Goal: Information Seeking & Learning: Check status

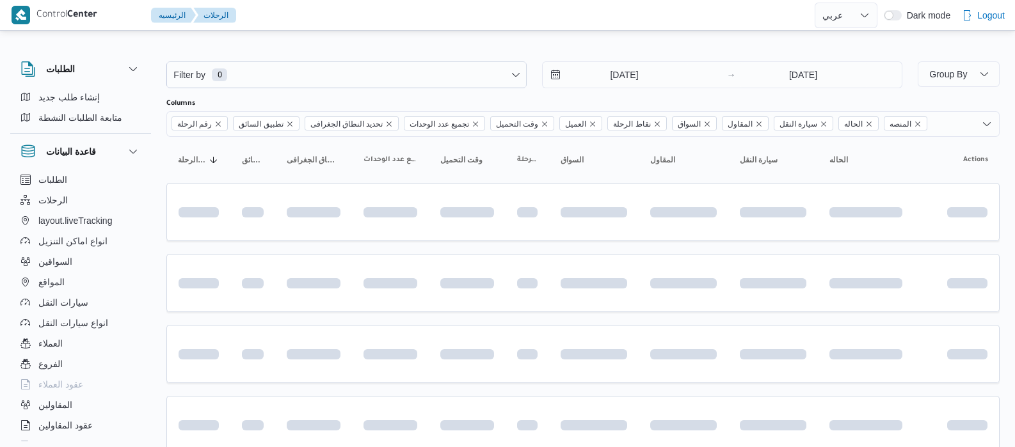
select select "ar"
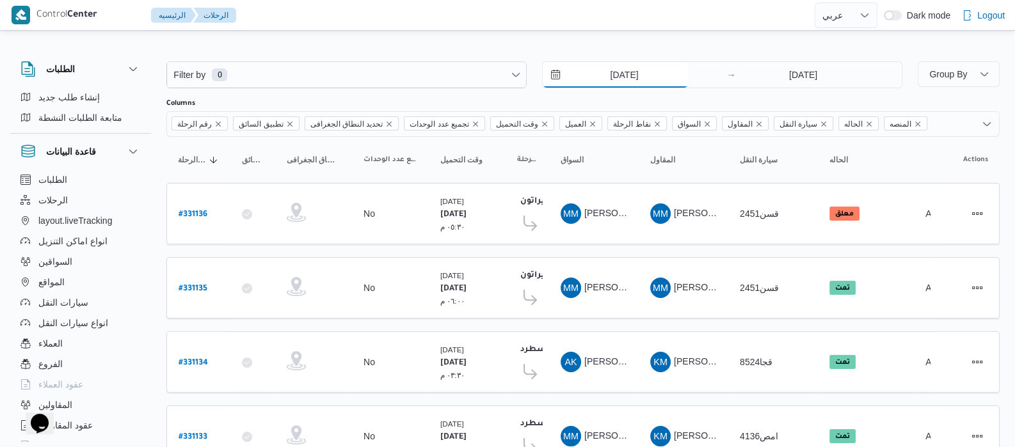
click at [605, 72] on input "7/8/2025" at bounding box center [615, 75] width 145 height 26
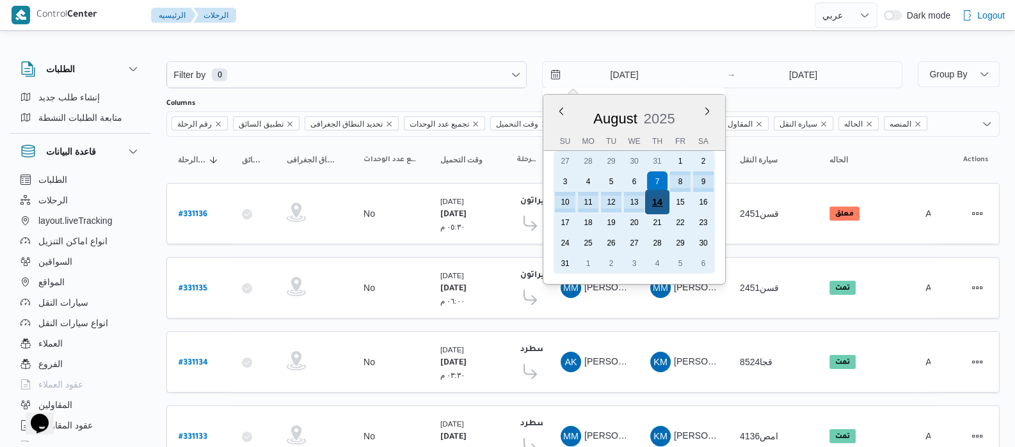
click at [659, 196] on div "14" at bounding box center [657, 202] width 24 height 24
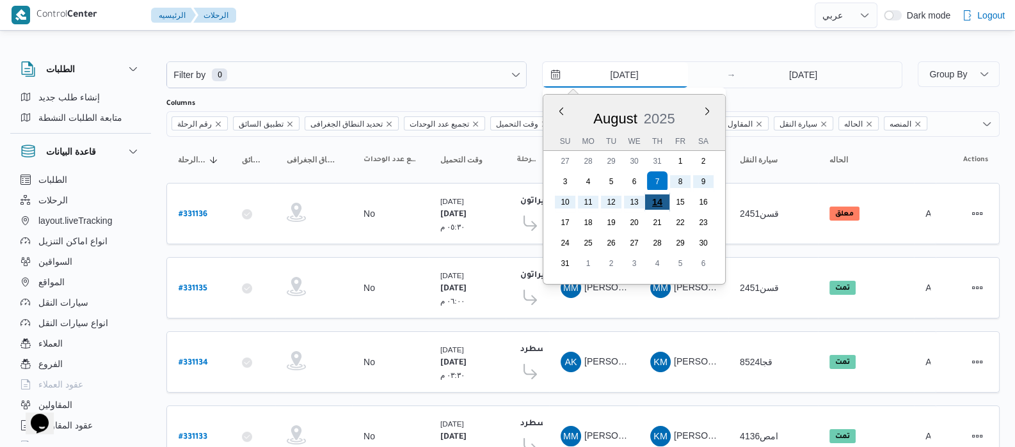
type input "[DATE]"
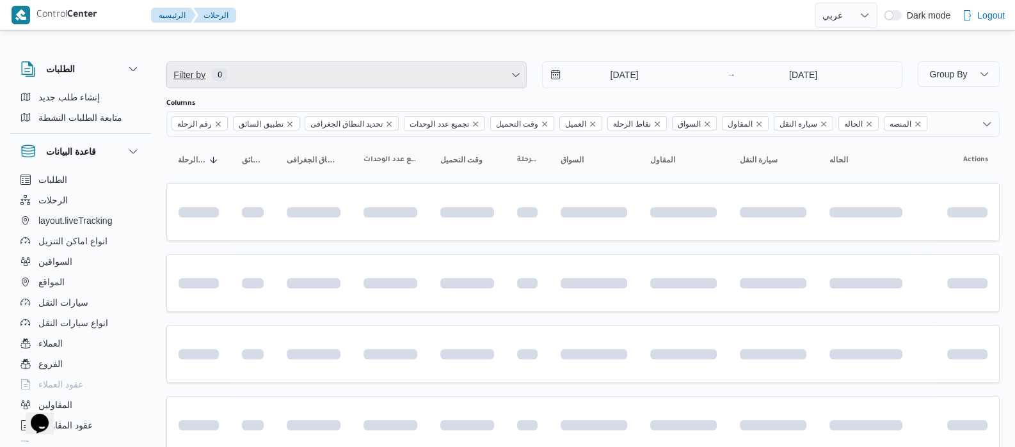
click at [312, 79] on span "Filter by 0" at bounding box center [346, 75] width 359 height 26
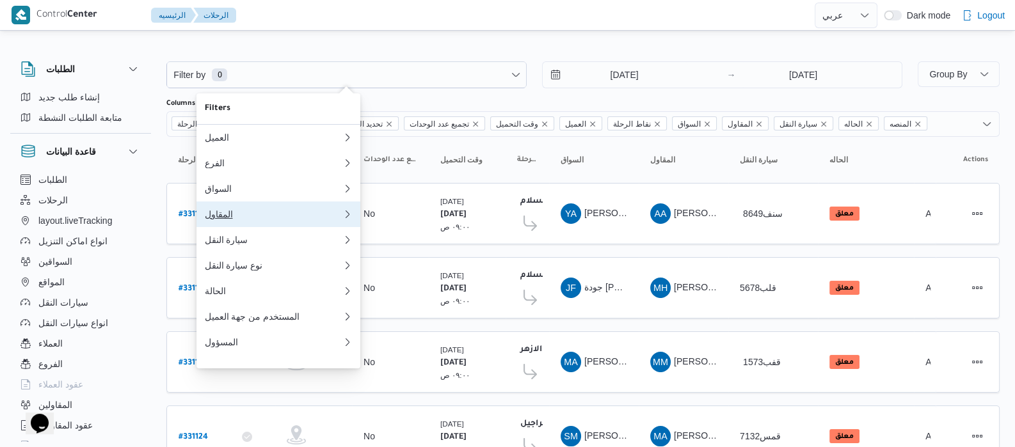
click at [242, 227] on button "المقاول" at bounding box center [278, 215] width 164 height 26
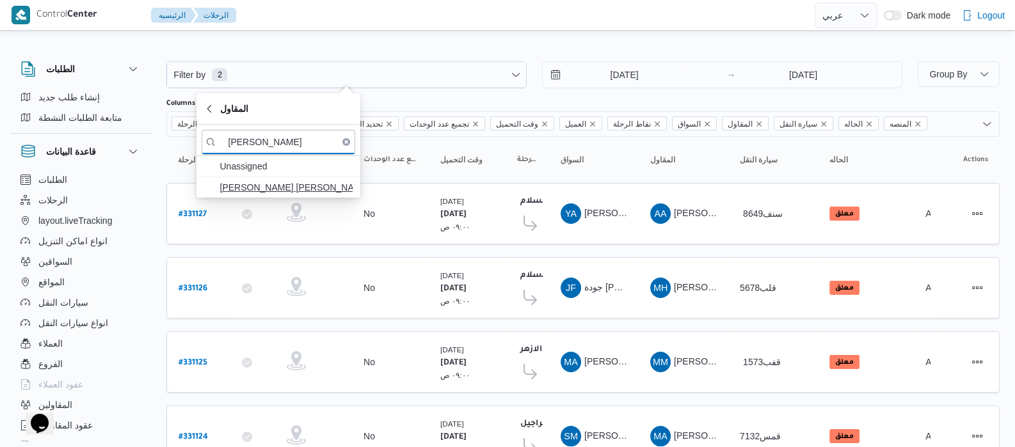
type input "[PERSON_NAME]"
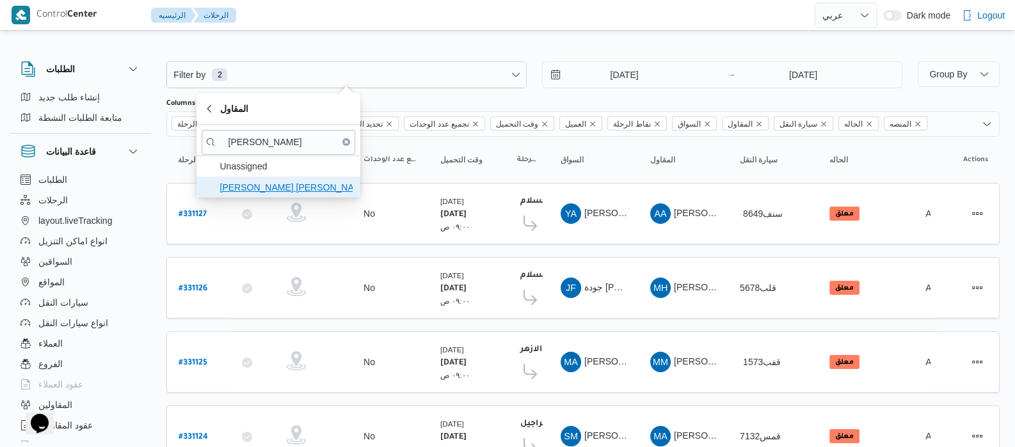
click at [246, 186] on span "[PERSON_NAME] [PERSON_NAME]" at bounding box center [285, 187] width 133 height 15
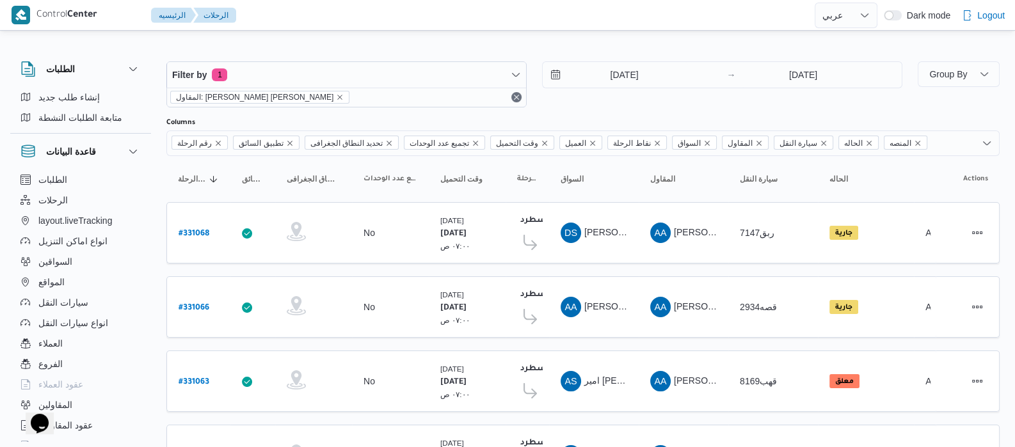
click at [163, 197] on div "الطلبات إنشاء طلب جديد متابعة الطلبات النشطة قاعدة البيانات الطلبات الرحلات lay…" at bounding box center [87, 248] width 154 height 395
click at [338, 97] on icon "remove selected entity" at bounding box center [340, 97] width 5 height 5
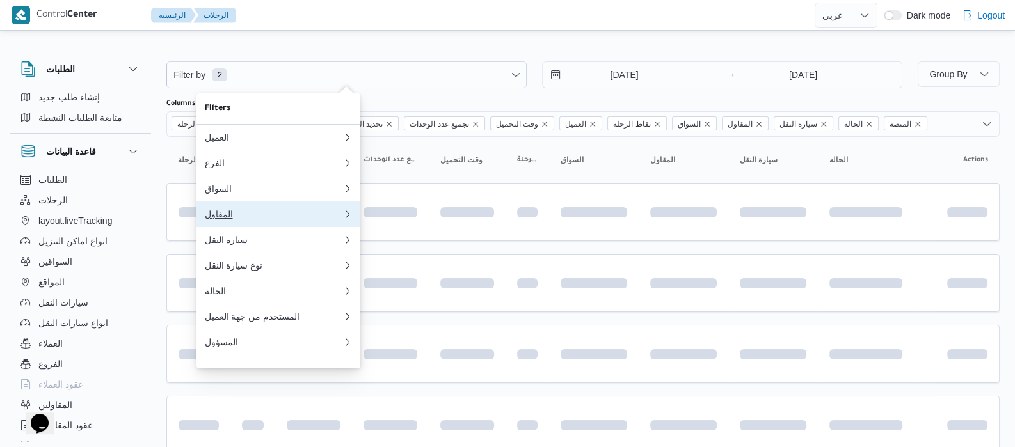
click at [234, 219] on div "المقاول" at bounding box center [270, 214] width 133 height 10
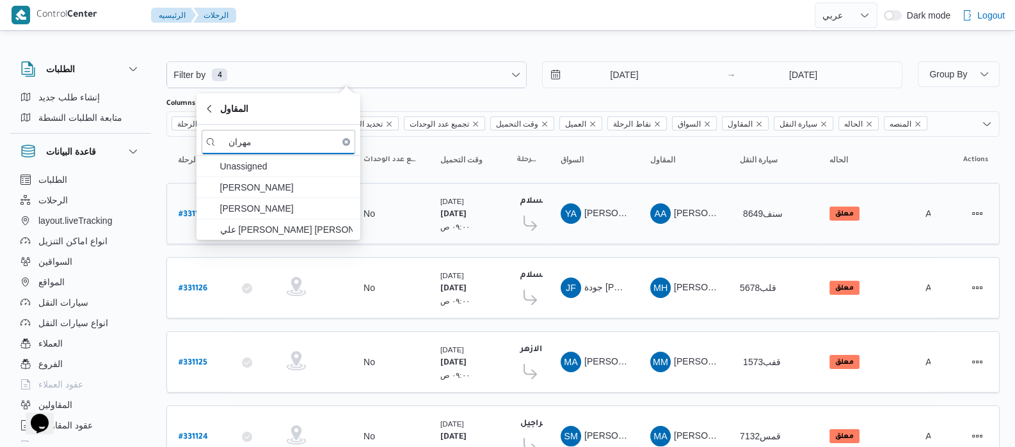
type input "مهران"
click at [309, 240] on td "تحديد النطاق الجغرافى" at bounding box center [313, 213] width 77 height 61
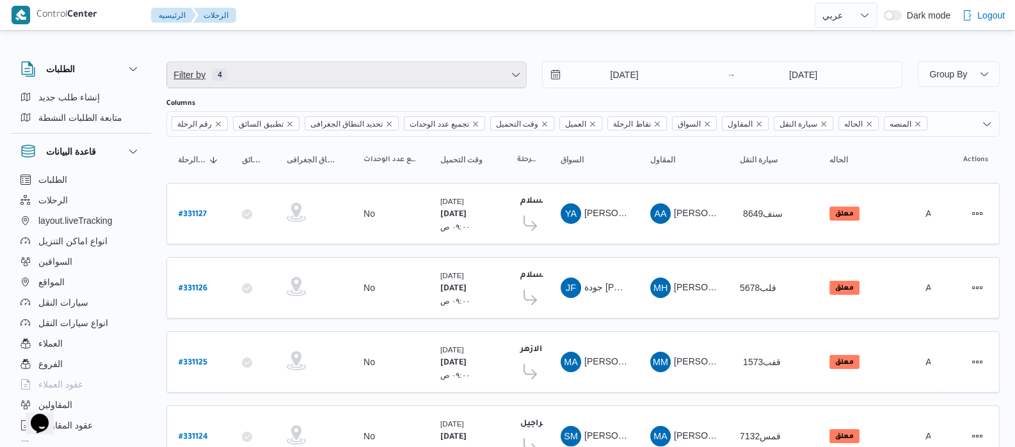
click at [234, 79] on span "Filter by 4" at bounding box center [346, 75] width 359 height 26
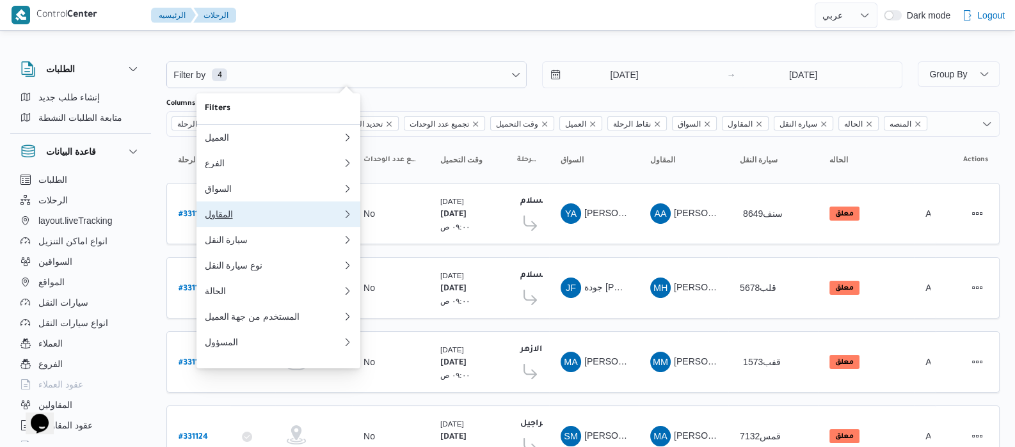
click at [229, 219] on div "المقاول" at bounding box center [270, 214] width 133 height 10
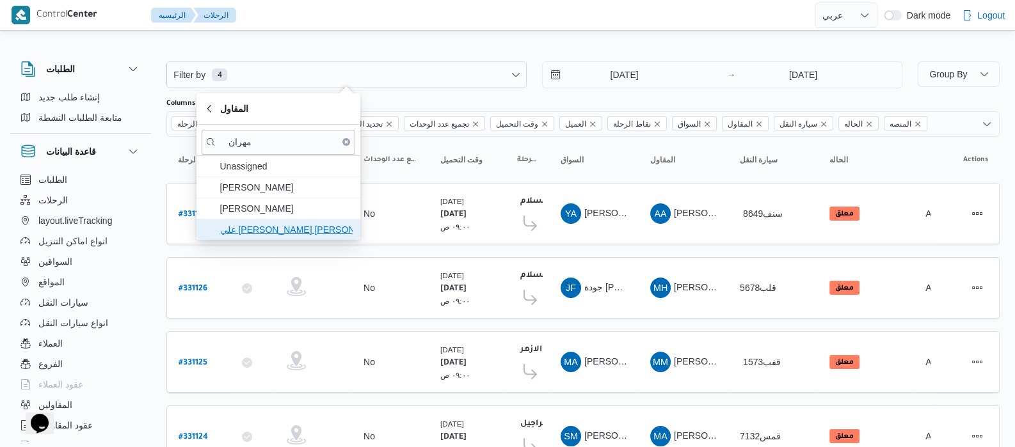
click at [247, 238] on span "علي [PERSON_NAME] [PERSON_NAME]" at bounding box center [279, 229] width 154 height 20
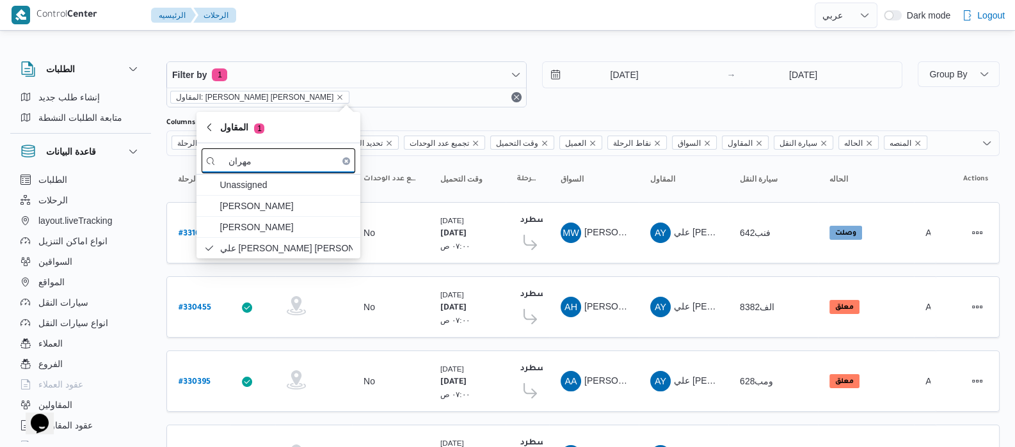
click at [282, 164] on input "مهران" at bounding box center [279, 160] width 154 height 25
type input "م"
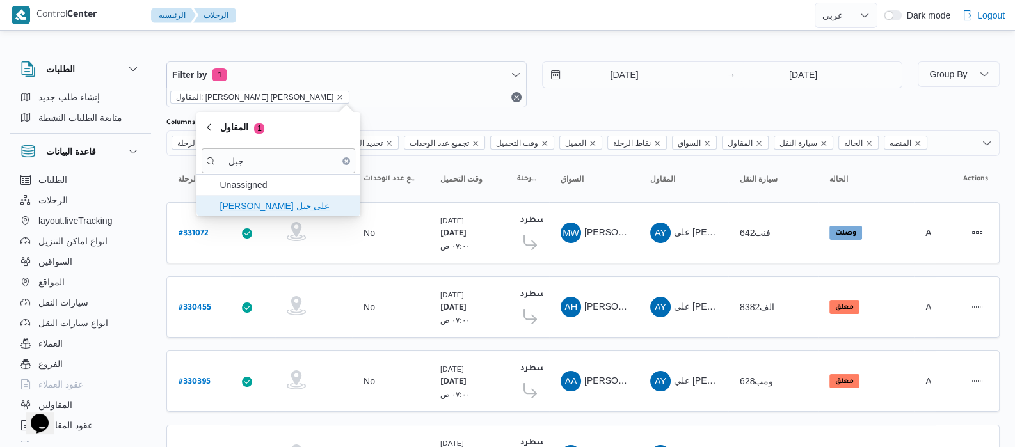
click at [269, 211] on span "[PERSON_NAME] على جبل" at bounding box center [285, 205] width 133 height 15
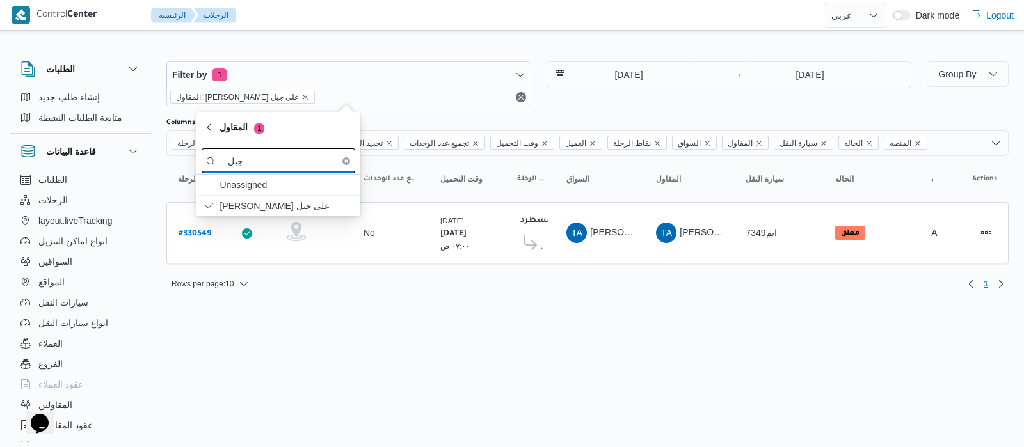
click at [321, 165] on input "جبل" at bounding box center [279, 160] width 154 height 25
type input "ج"
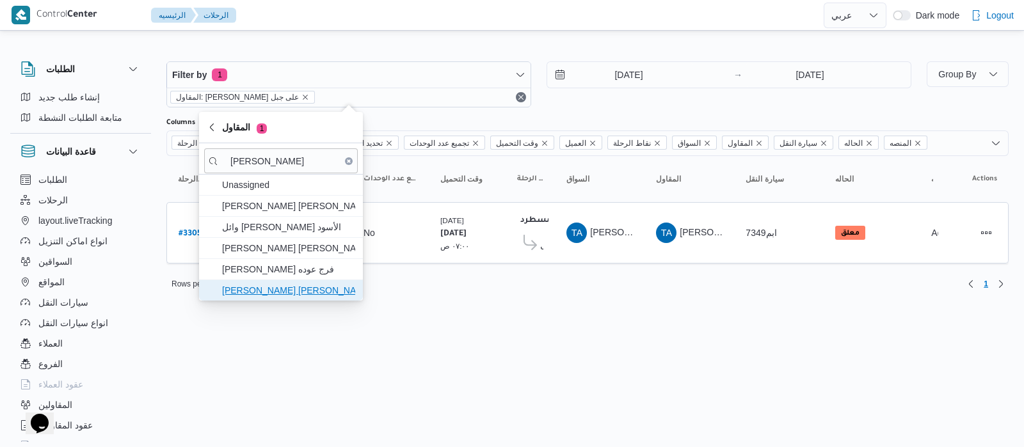
click at [292, 292] on span "[PERSON_NAME] [PERSON_NAME]" at bounding box center [288, 290] width 133 height 15
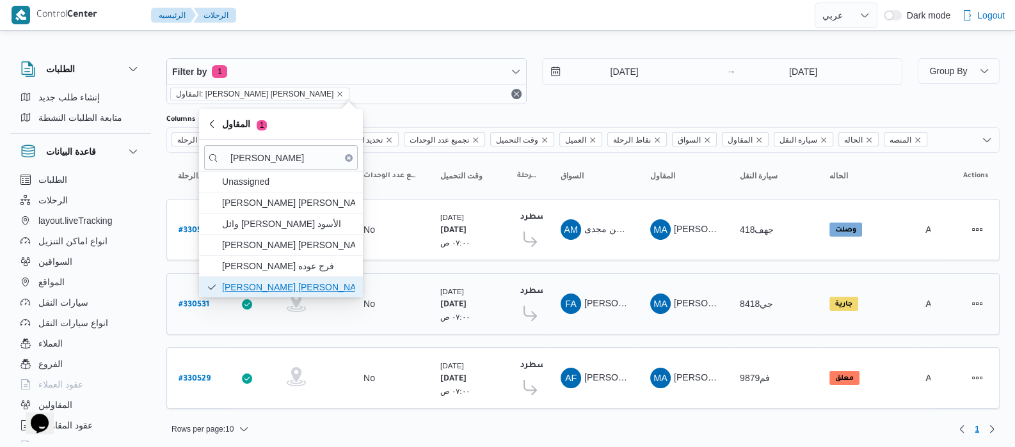
scroll to position [4, 0]
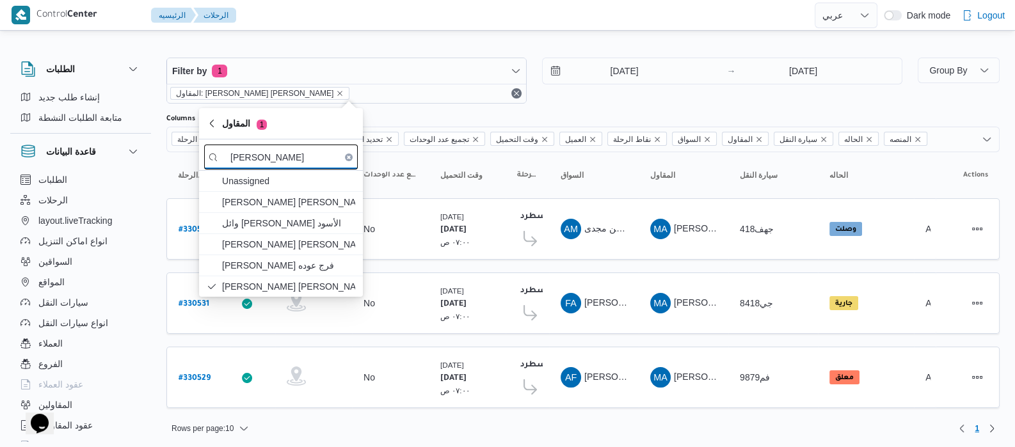
click at [291, 149] on input "محمد عيد" at bounding box center [281, 157] width 154 height 25
type input "م"
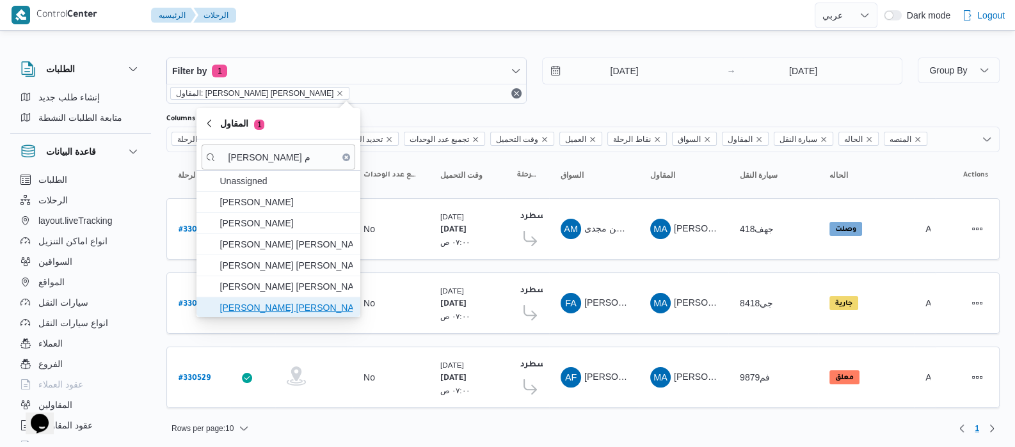
click at [276, 305] on span "[PERSON_NAME] [PERSON_NAME]" at bounding box center [285, 307] width 133 height 15
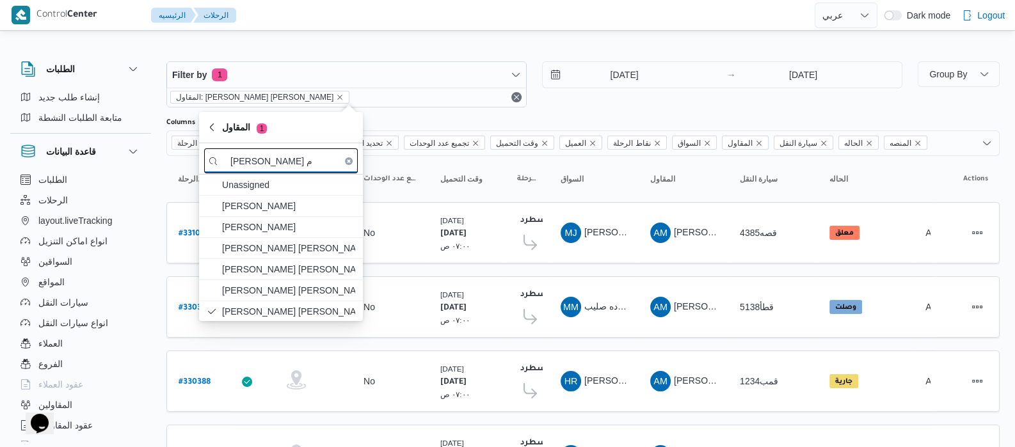
click at [302, 169] on input "عبدالمنعم م" at bounding box center [281, 160] width 154 height 25
type input "ع"
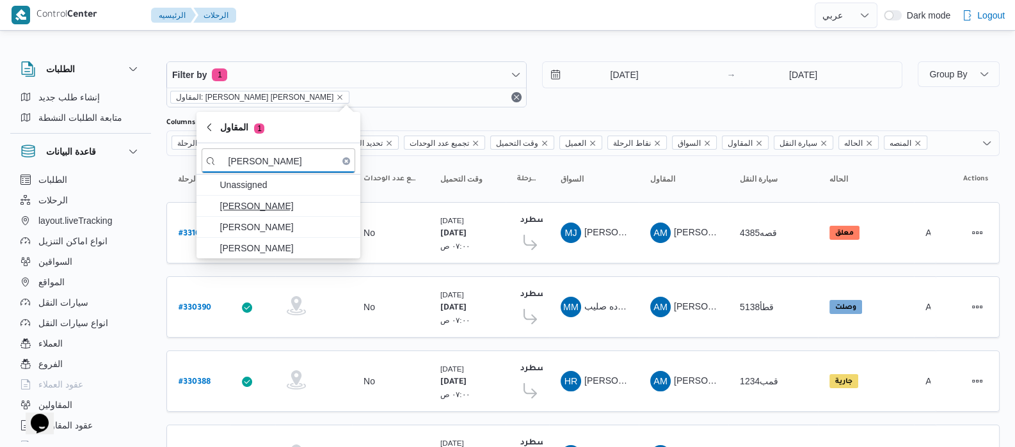
type input "عبدالناصر"
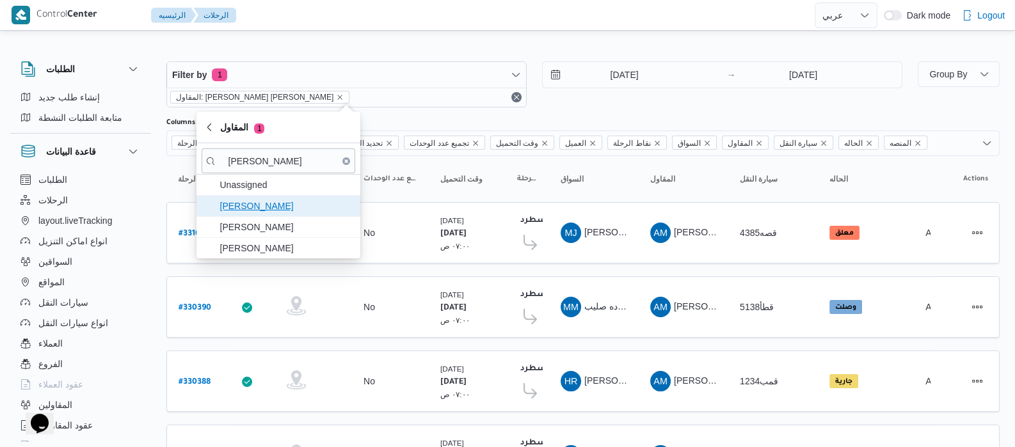
click at [307, 203] on span "[PERSON_NAME]" at bounding box center [285, 205] width 133 height 15
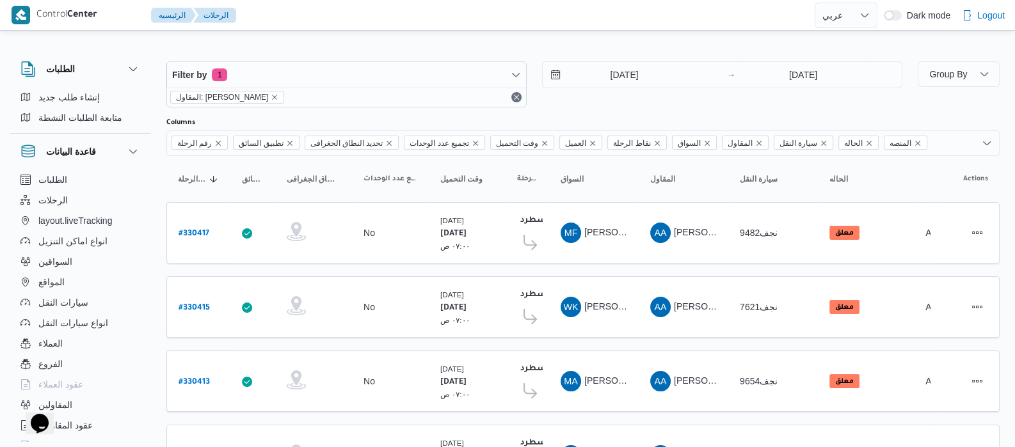
click at [154, 161] on div "الطلبات إنشاء طلب جديد متابعة الطلبات النشطة قاعدة البيانات الطلبات الرحلات lay…" at bounding box center [87, 248] width 154 height 395
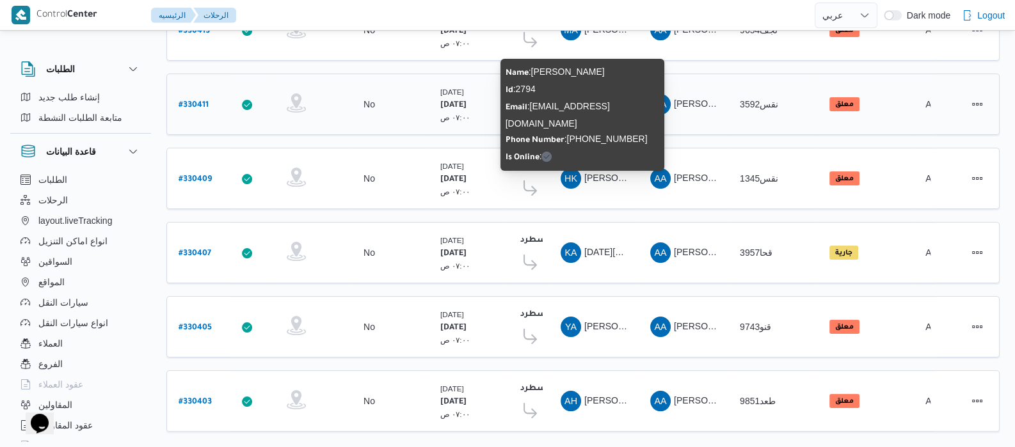
scroll to position [368, 0]
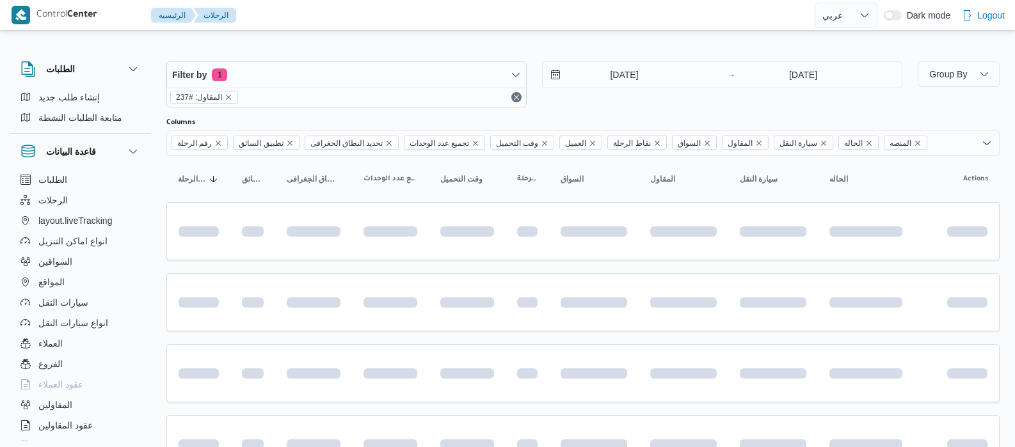
select select "ar"
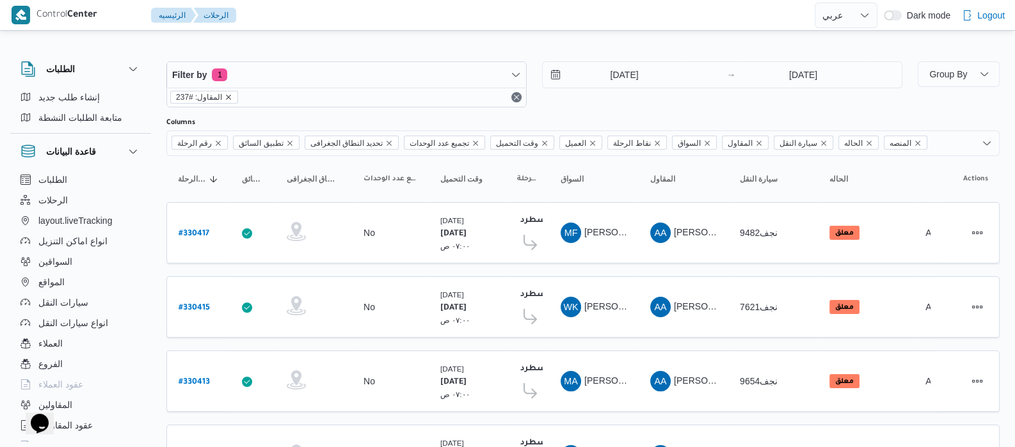
click at [229, 97] on icon "remove selected entity" at bounding box center [229, 97] width 8 height 8
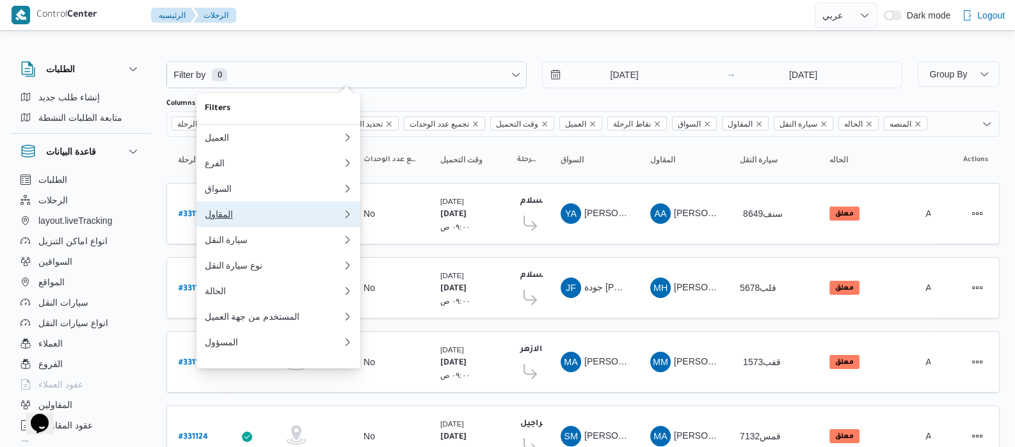
click at [246, 216] on div "المقاول" at bounding box center [270, 214] width 133 height 10
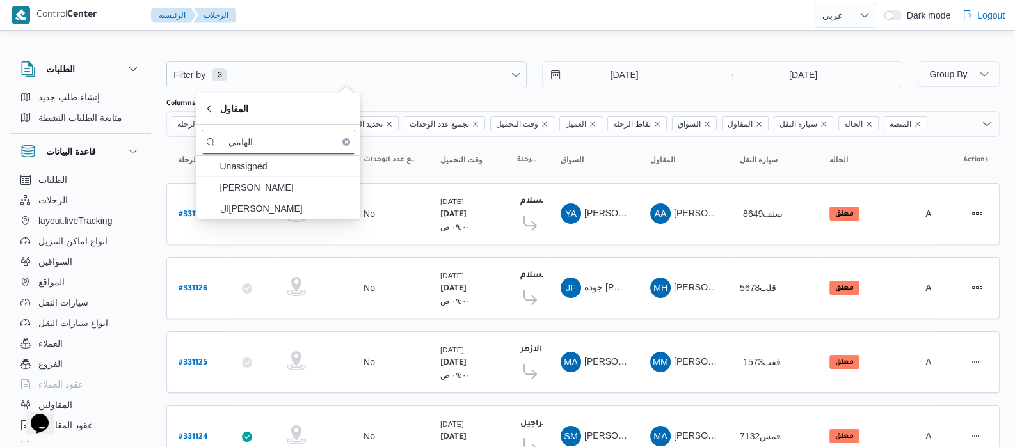
type input "الهامي"
click at [246, 216] on span "ال[PERSON_NAME]" at bounding box center [279, 208] width 154 height 20
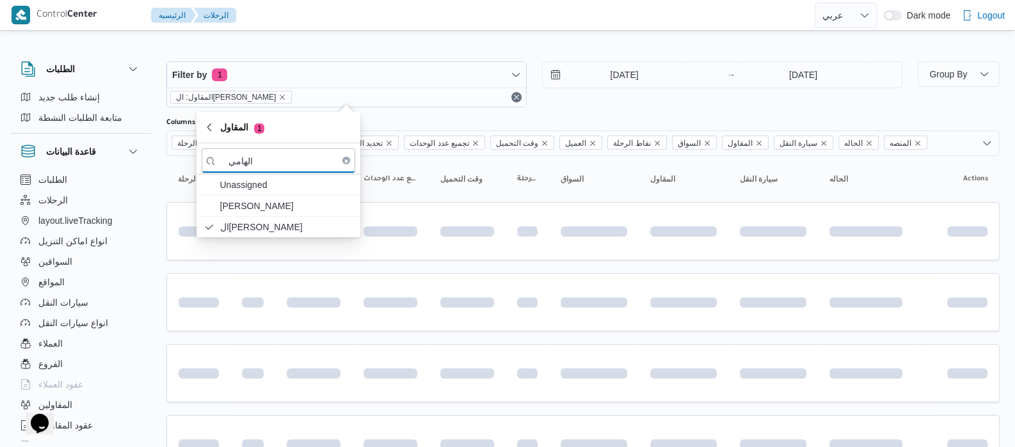
click at [157, 187] on div "الطلبات إنشاء طلب جديد متابعة الطلبات النشطة قاعدة البيانات الطلبات الرحلات lay…" at bounding box center [87, 248] width 154 height 395
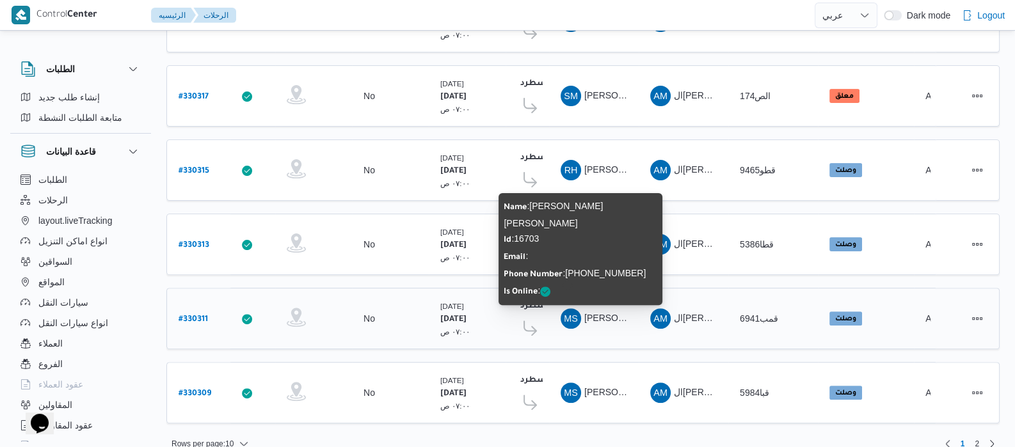
scroll to position [514, 0]
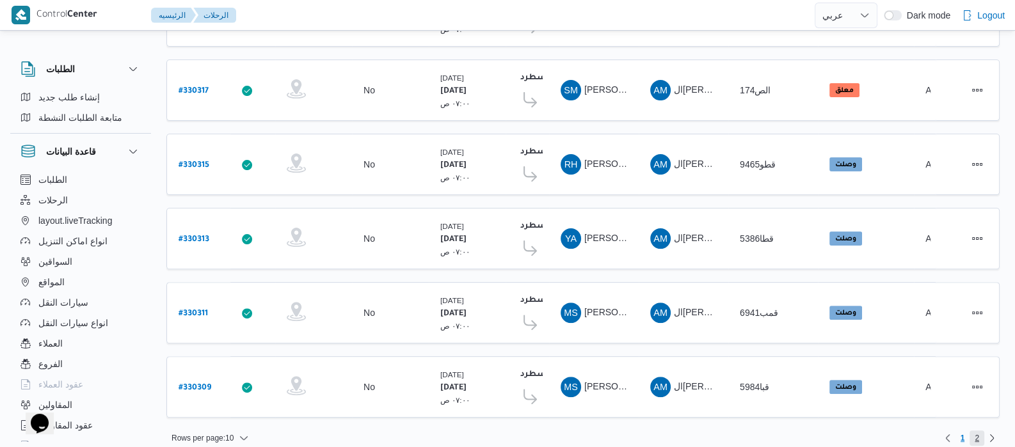
click at [974, 431] on span "2" at bounding box center [976, 438] width 4 height 15
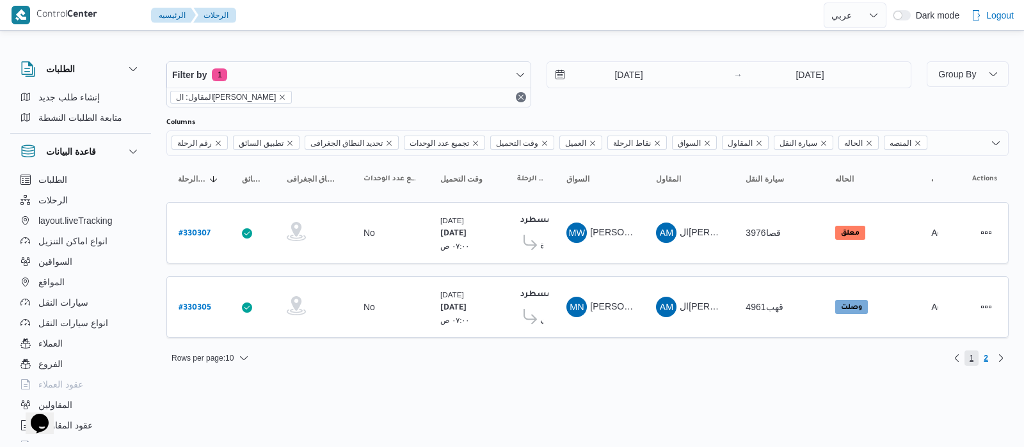
click at [973, 356] on span "1" at bounding box center [971, 358] width 4 height 15
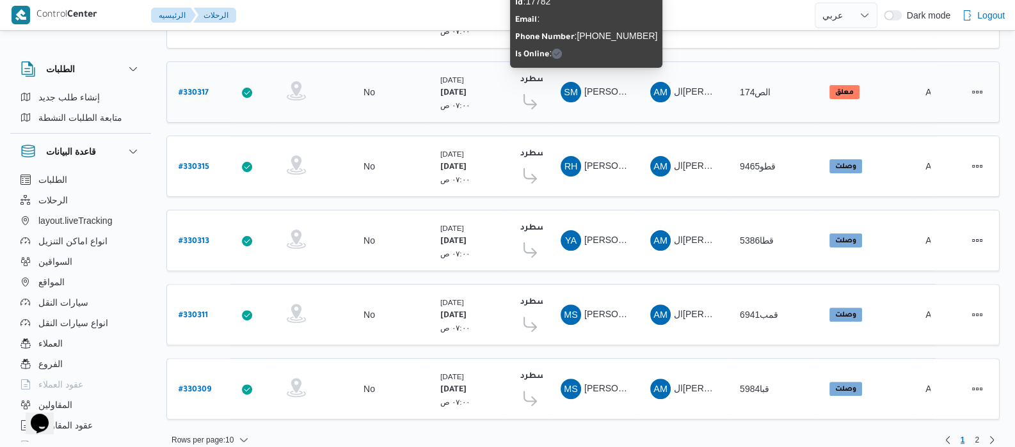
scroll to position [514, 0]
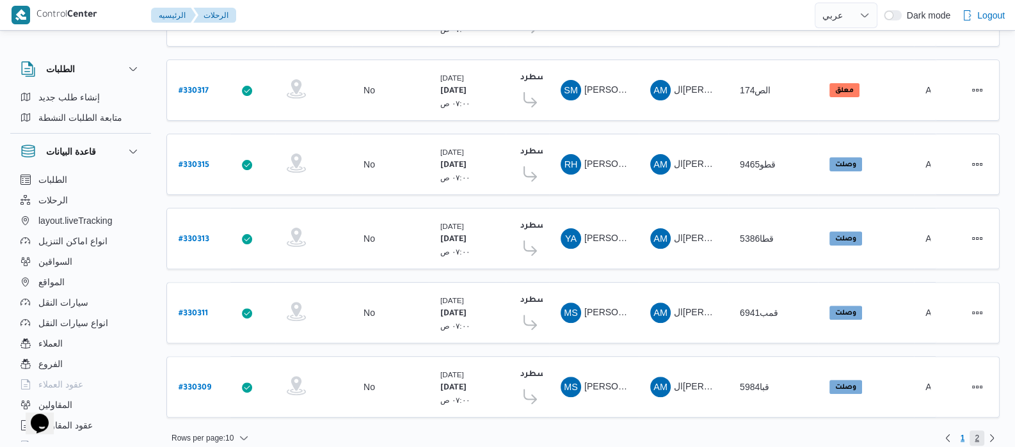
click at [974, 431] on span "2" at bounding box center [976, 438] width 4 height 15
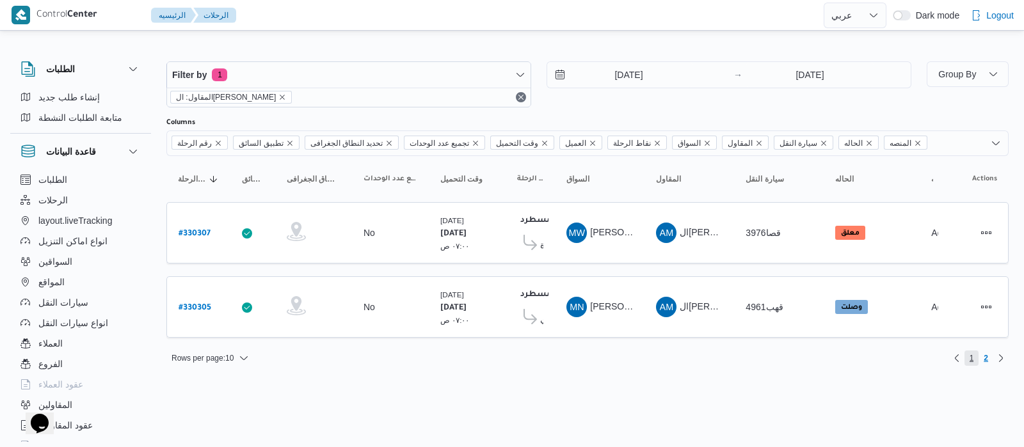
click at [972, 353] on span "1" at bounding box center [971, 358] width 4 height 15
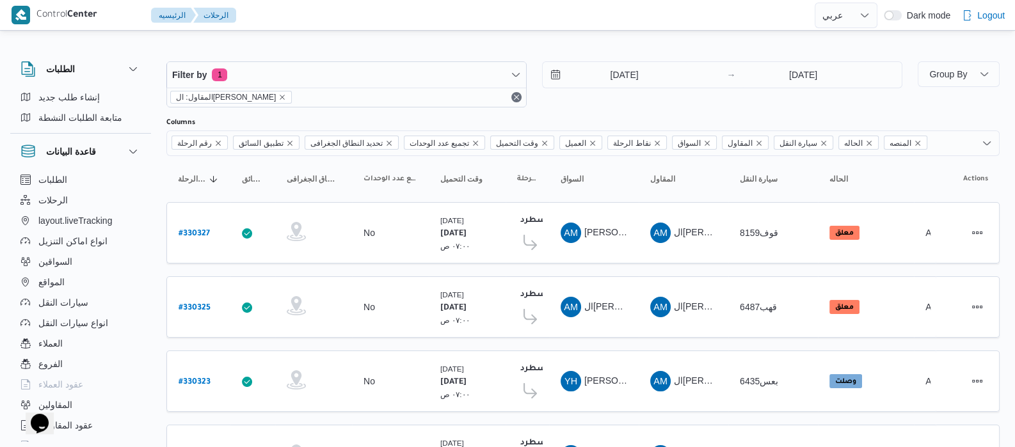
click at [278, 91] on span "المقاول: ال[PERSON_NAME]" at bounding box center [231, 97] width 110 height 12
click at [278, 93] on icon "remove selected entity" at bounding box center [282, 97] width 8 height 8
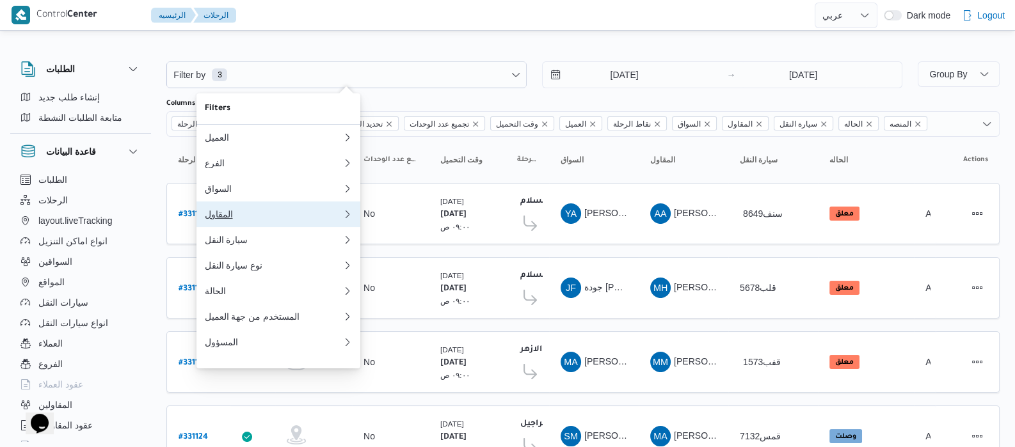
click at [237, 219] on div "المقاول" at bounding box center [270, 214] width 133 height 10
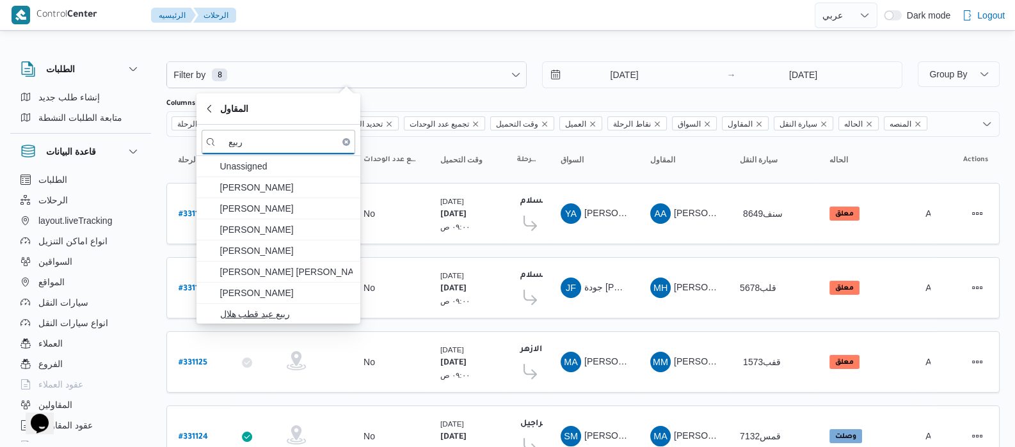
type input "ربيع"
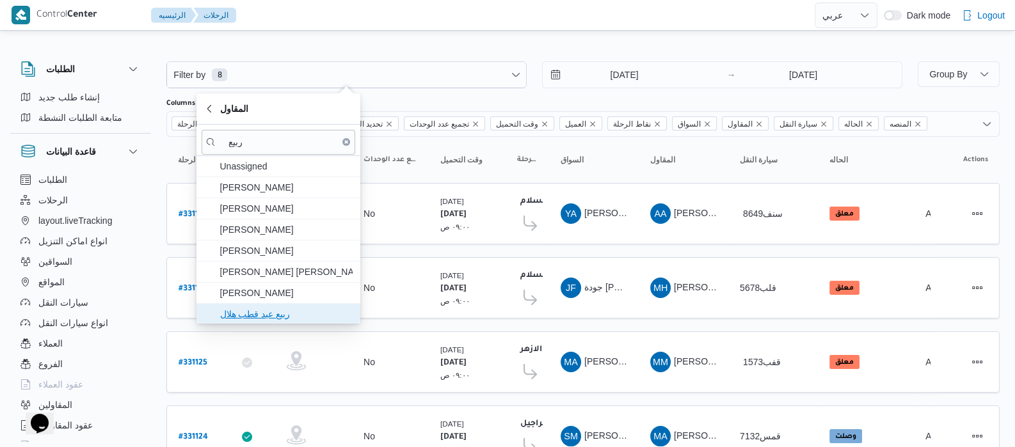
click at [289, 317] on span "ربيع عيد قطب هلال" at bounding box center [285, 313] width 133 height 15
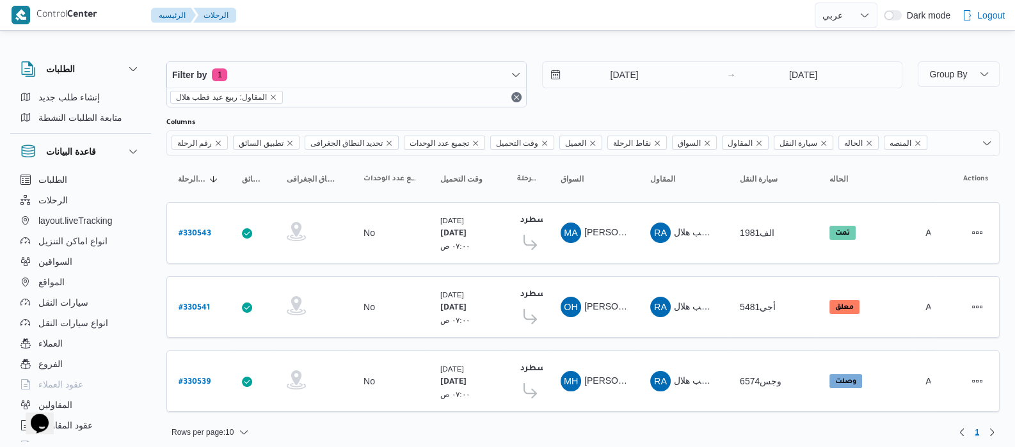
click at [150, 161] on div "قاعدة البيانات" at bounding box center [80, 152] width 141 height 36
click at [513, 98] on button "Remove" at bounding box center [516, 97] width 15 height 15
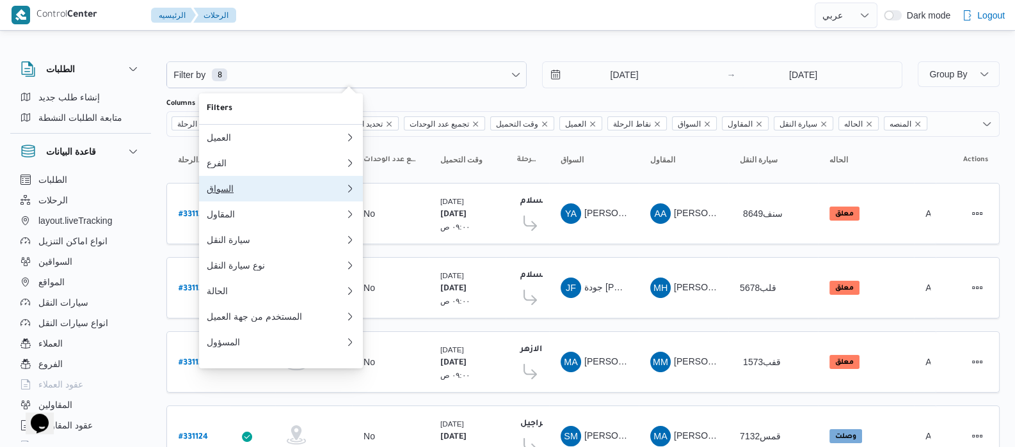
click at [221, 200] on button "السواق" at bounding box center [281, 189] width 164 height 26
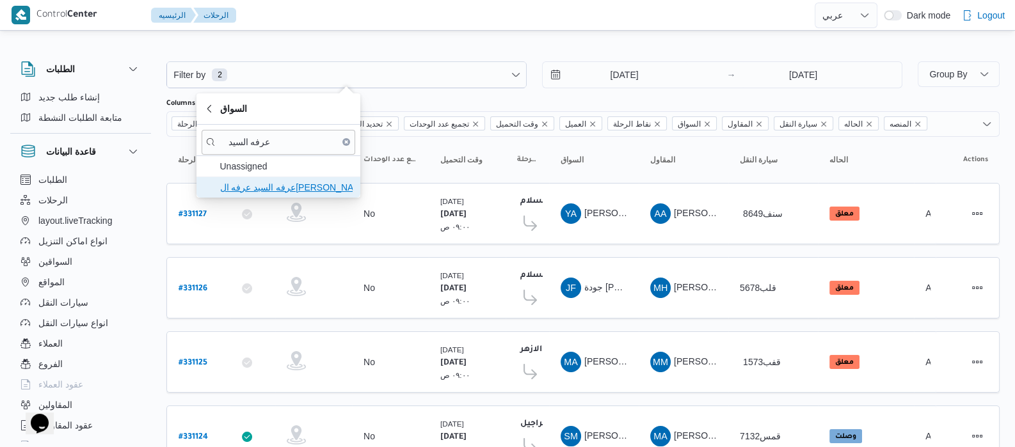
click at [277, 180] on span "عرفه السيد عرفه ال[PERSON_NAME]" at bounding box center [285, 187] width 133 height 15
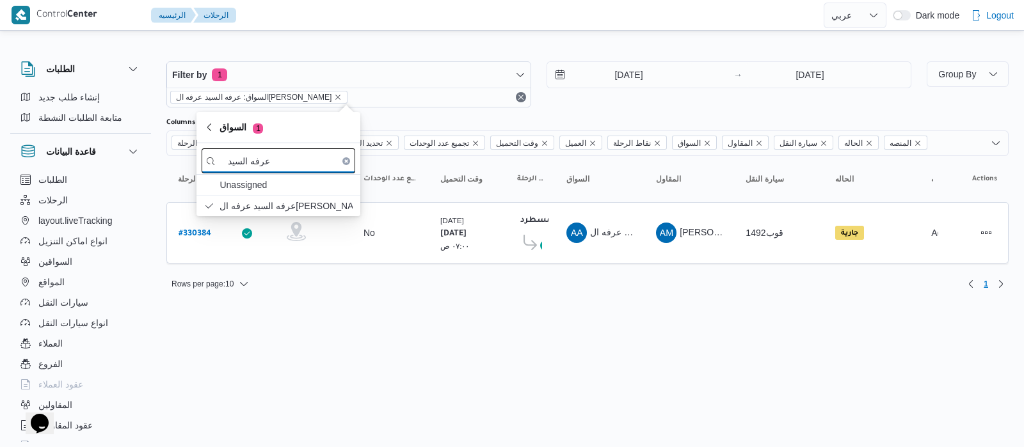
click at [291, 158] on input "عرفه السيد" at bounding box center [279, 160] width 154 height 25
type input "ع"
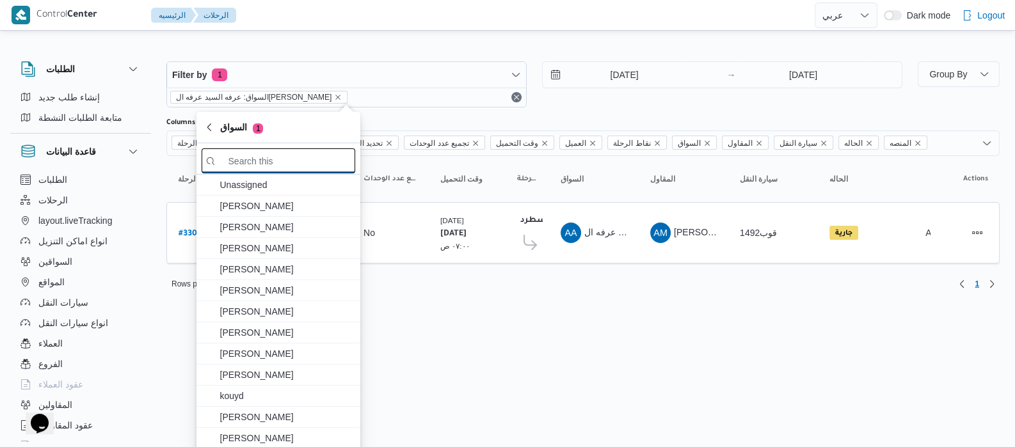
click at [273, 161] on input "search filters" at bounding box center [279, 160] width 154 height 25
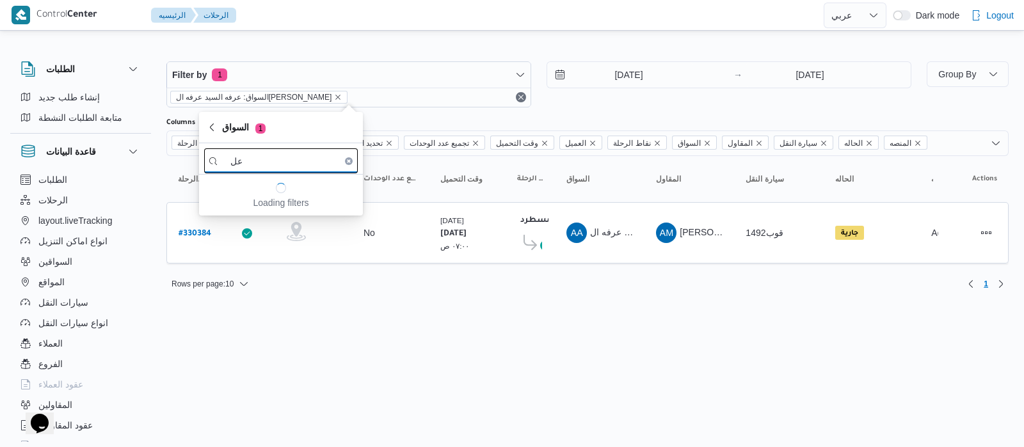
type input "ع"
type input "[PERSON_NAME]"
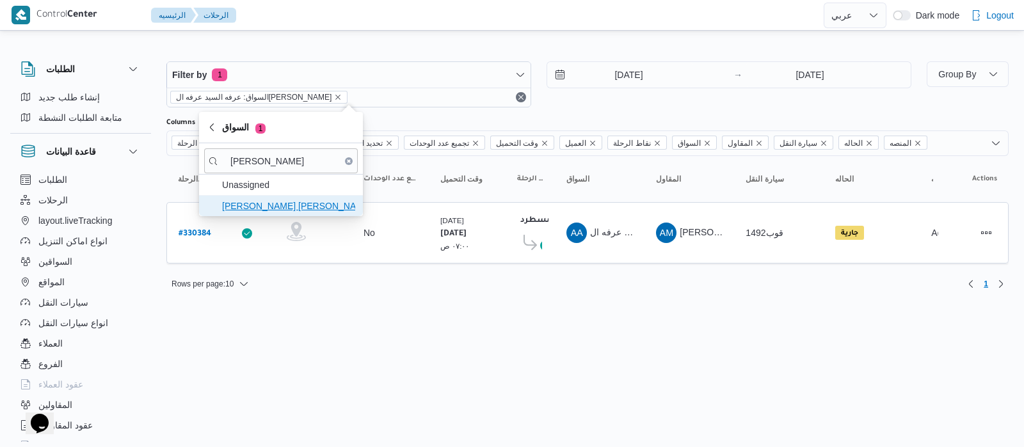
click at [298, 198] on span "[PERSON_NAME] [PERSON_NAME]" at bounding box center [288, 205] width 133 height 15
click at [199, 196] on button "[PERSON_NAME] [PERSON_NAME]" at bounding box center [281, 206] width 164 height 21
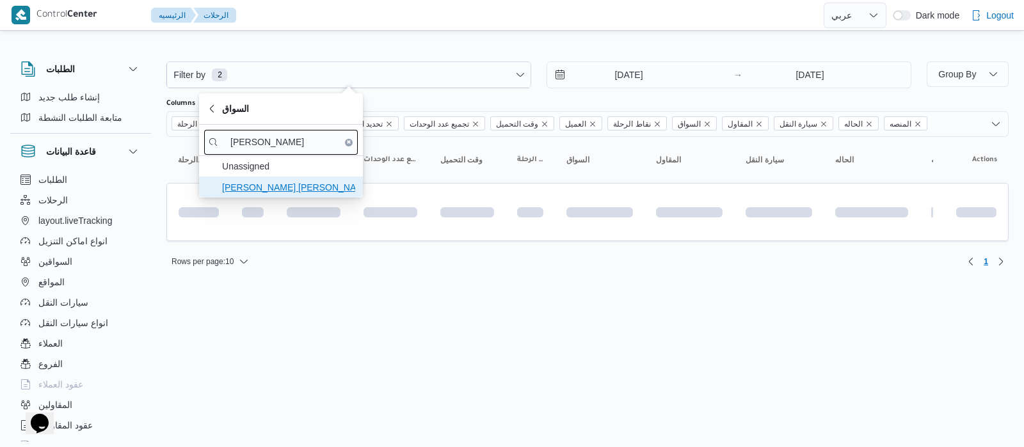
click at [199, 177] on button "[PERSON_NAME] [PERSON_NAME]" at bounding box center [281, 187] width 164 height 21
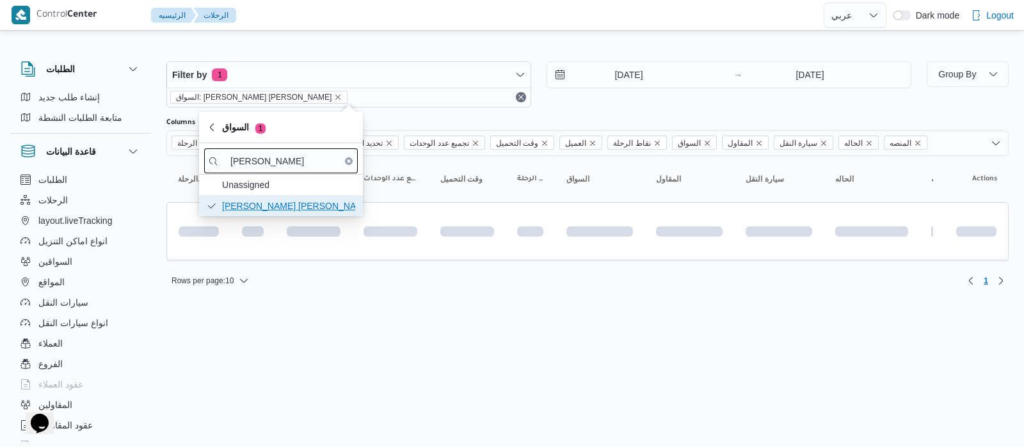
click at [199, 196] on button "[PERSON_NAME] [PERSON_NAME]" at bounding box center [281, 206] width 164 height 21
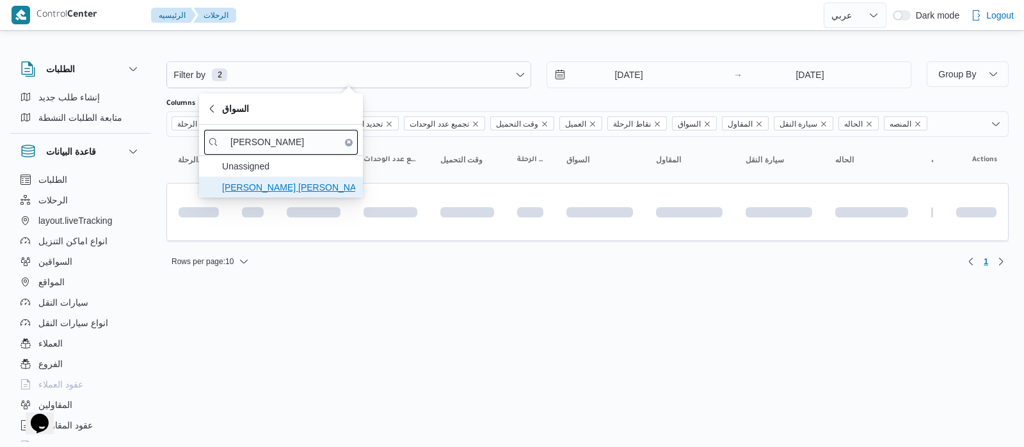
click at [199, 177] on button "[PERSON_NAME] [PERSON_NAME]" at bounding box center [281, 187] width 164 height 21
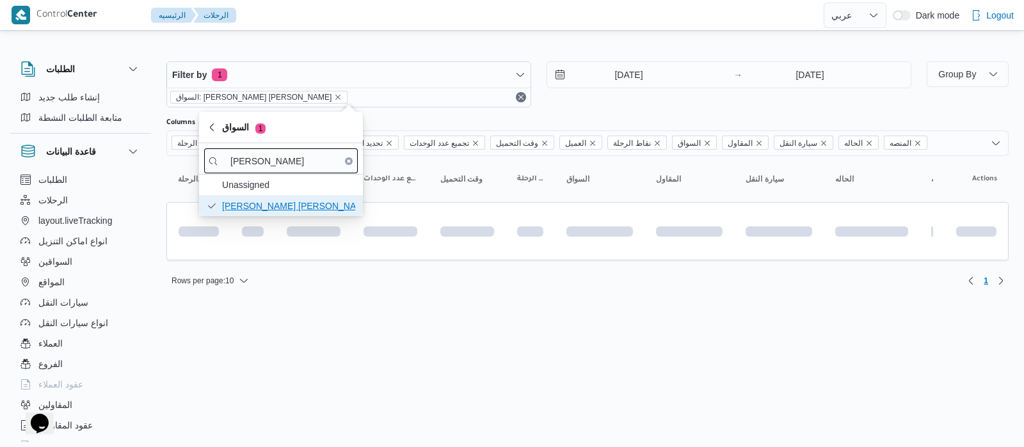
click at [199, 196] on button "[PERSON_NAME] [PERSON_NAME]" at bounding box center [281, 206] width 164 height 21
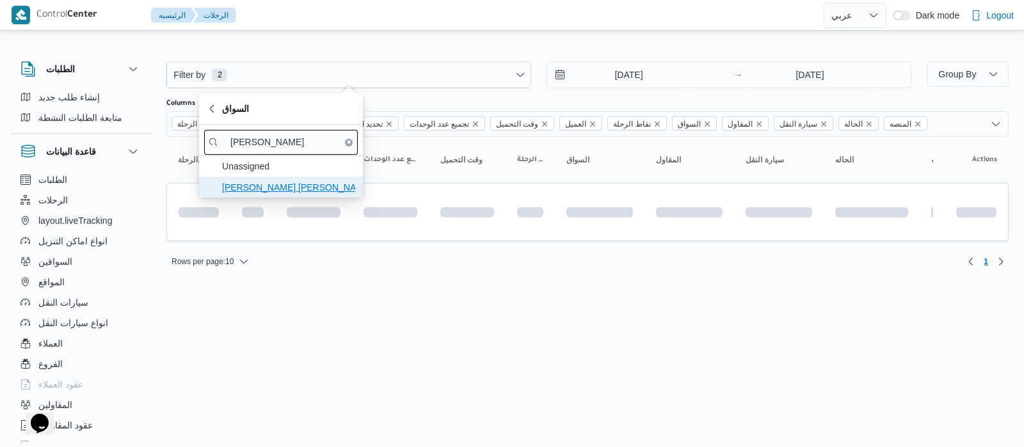
click at [199, 177] on button "[PERSON_NAME] [PERSON_NAME]" at bounding box center [281, 187] width 164 height 21
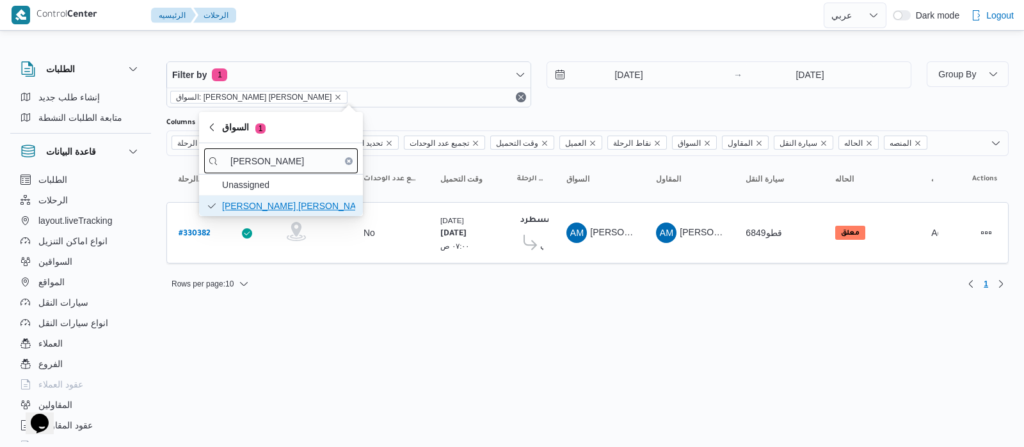
click at [199, 196] on button "[PERSON_NAME] [PERSON_NAME]" at bounding box center [281, 206] width 164 height 21
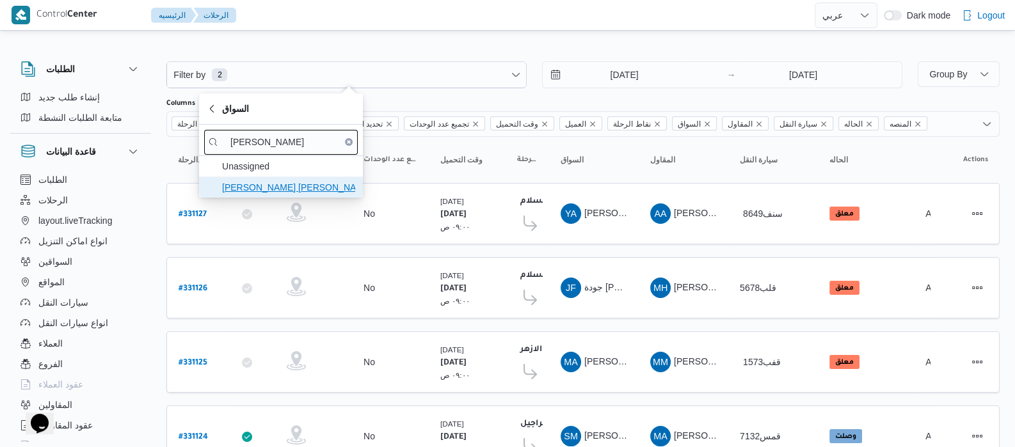
click at [199, 177] on button "[PERSON_NAME] [PERSON_NAME]" at bounding box center [281, 187] width 164 height 21
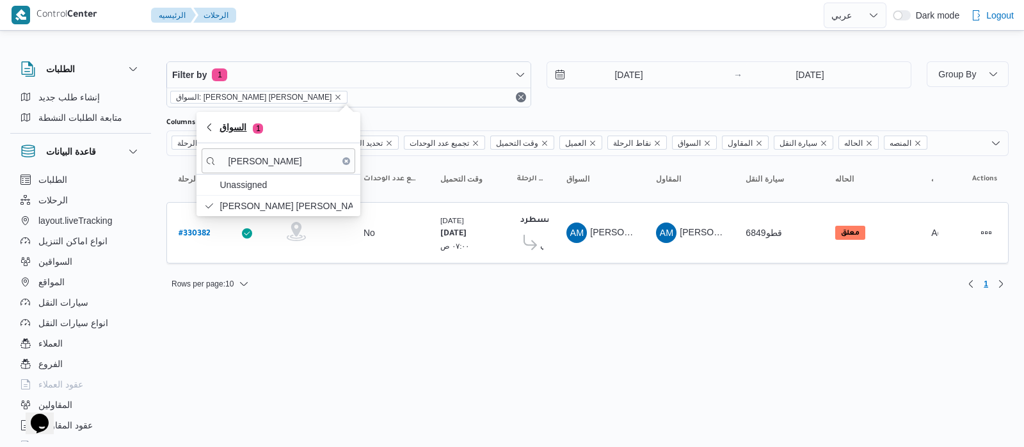
click at [205, 132] on icon "button" at bounding box center [209, 127] width 10 height 10
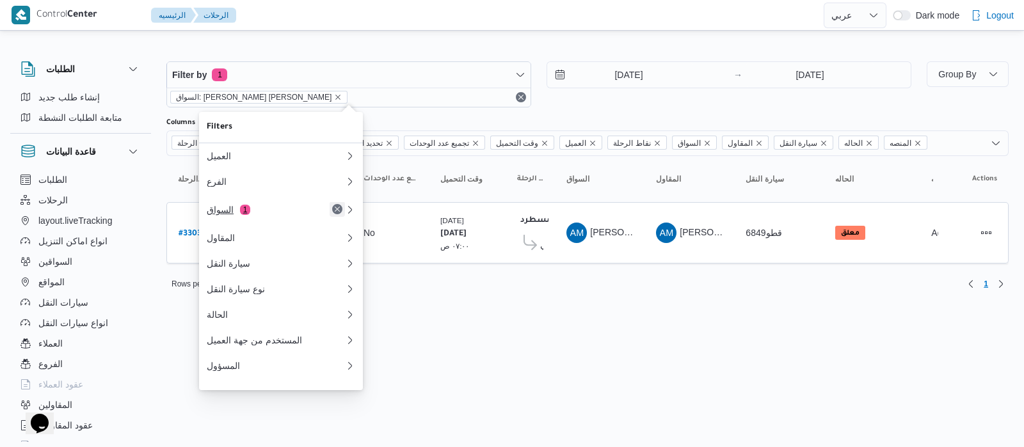
click at [335, 214] on button "Remove" at bounding box center [337, 209] width 15 height 15
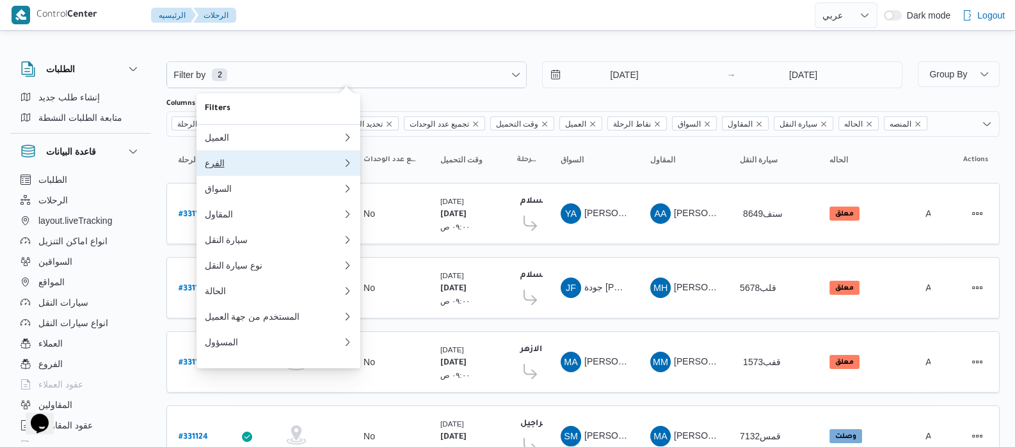
click at [241, 168] on div "الفرع" at bounding box center [273, 163] width 138 height 10
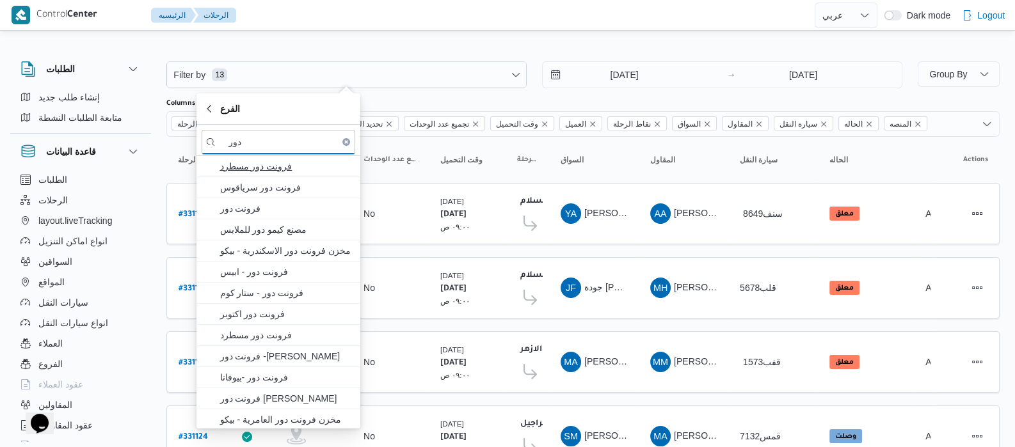
type input "دور"
click at [249, 173] on span "فرونت دور مسطرد" at bounding box center [285, 166] width 133 height 15
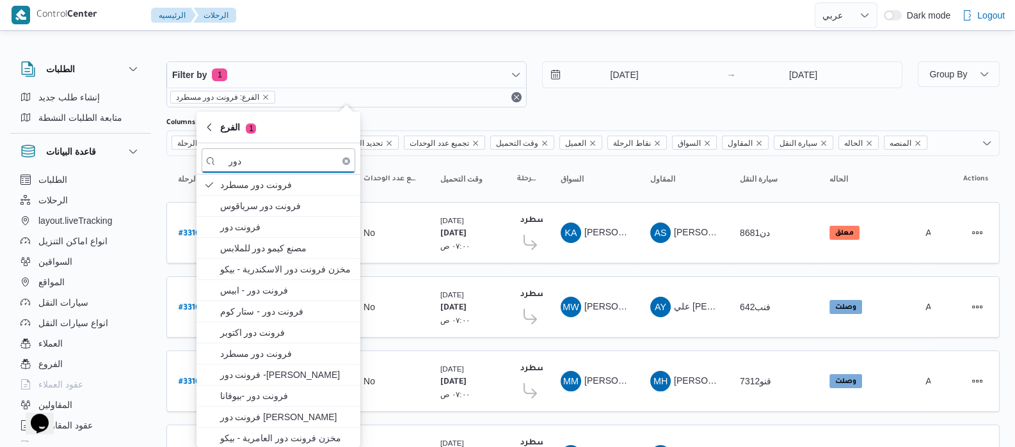
click at [159, 161] on div "الطلبات إنشاء طلب جديد متابعة الطلبات النشطة قاعدة البيانات الطلبات الرحلات lay…" at bounding box center [87, 248] width 154 height 395
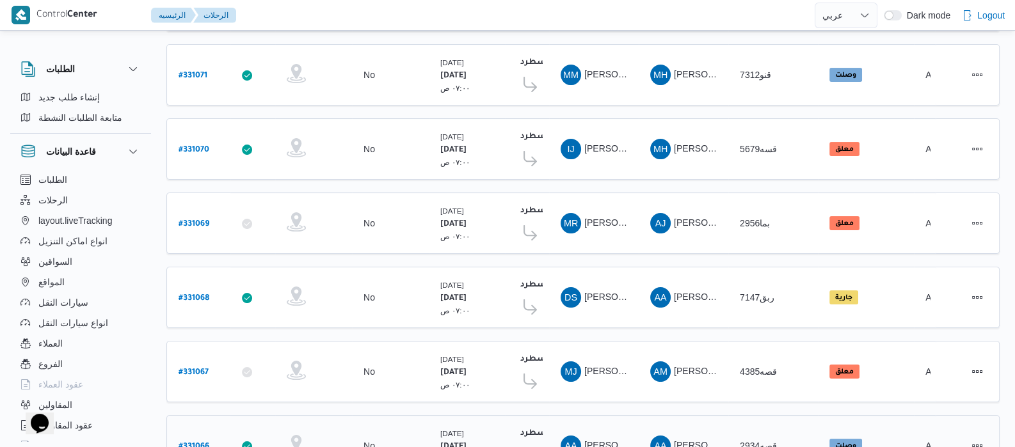
scroll to position [514, 0]
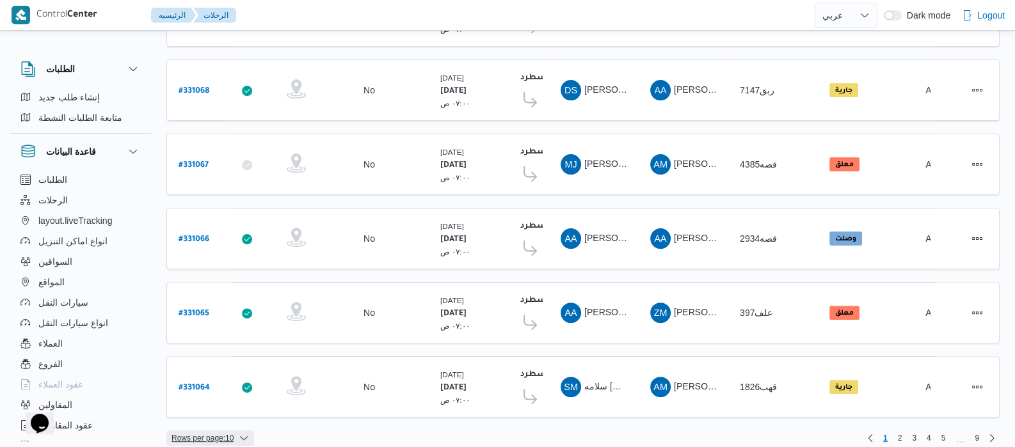
click at [219, 431] on span "Rows per page : 10" at bounding box center [202, 438] width 62 height 15
click at [196, 404] on button "20 rows" at bounding box center [219, 394] width 72 height 26
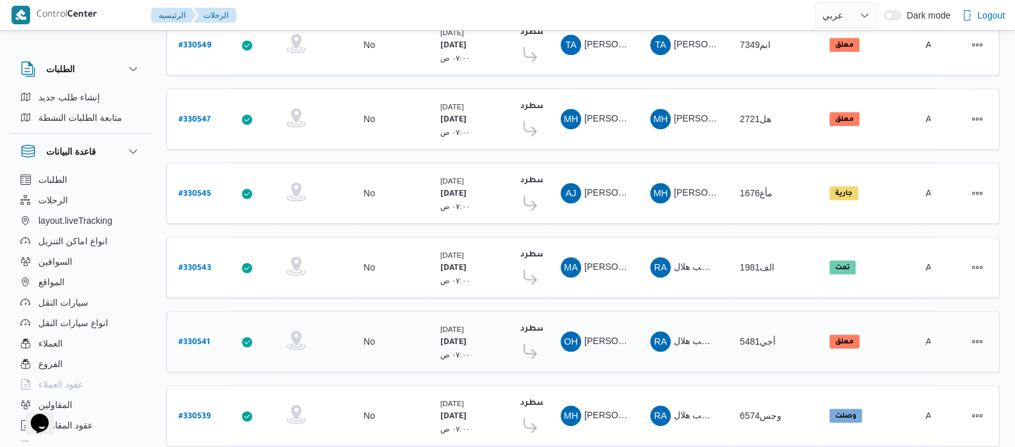
scroll to position [1242, 0]
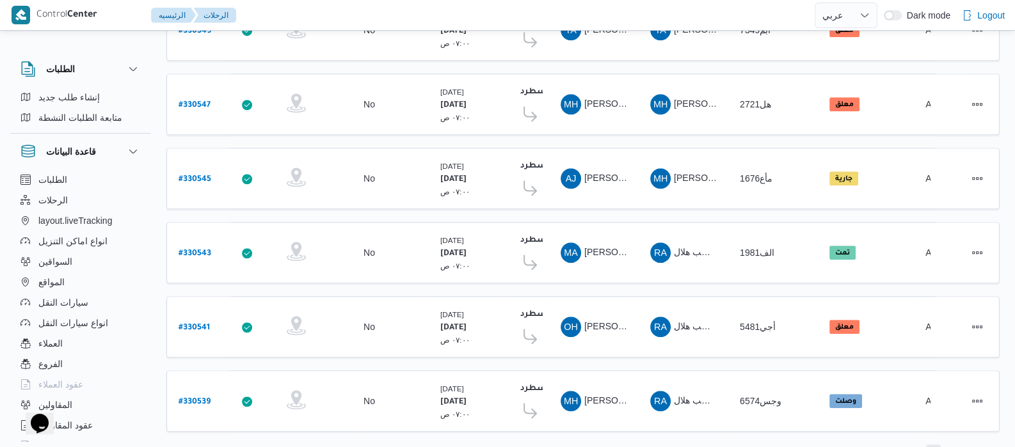
click at [930, 445] on span "2" at bounding box center [933, 452] width 15 height 15
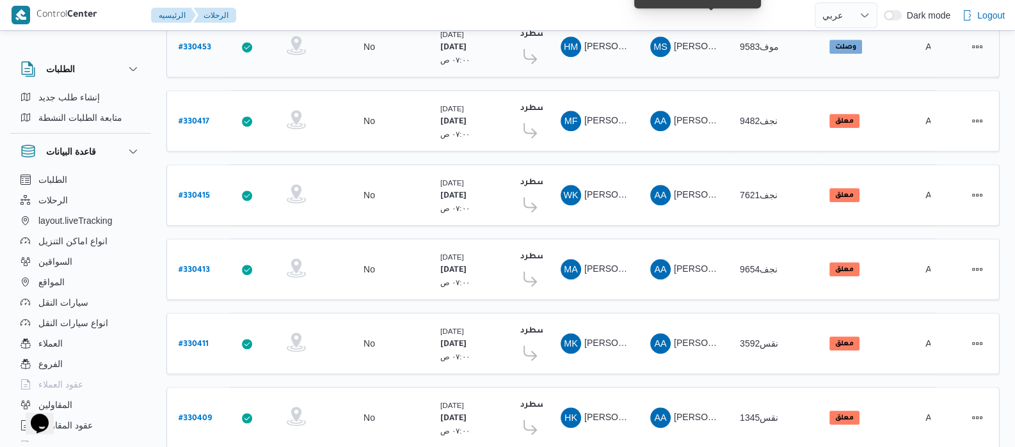
scroll to position [1242, 0]
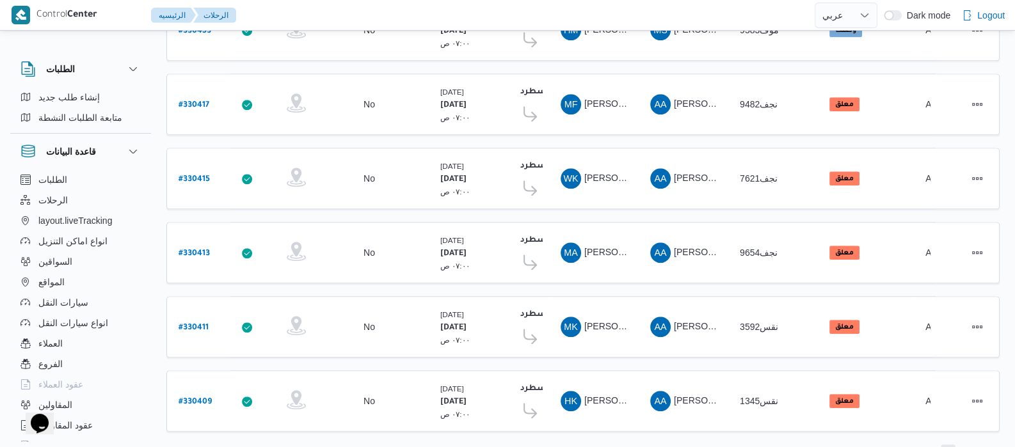
click at [947, 445] on span "3" at bounding box center [948, 452] width 4 height 15
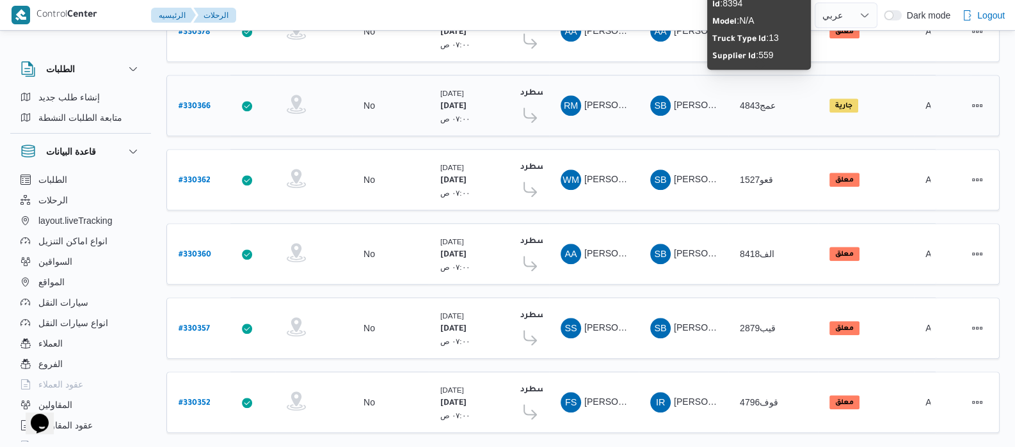
scroll to position [1242, 0]
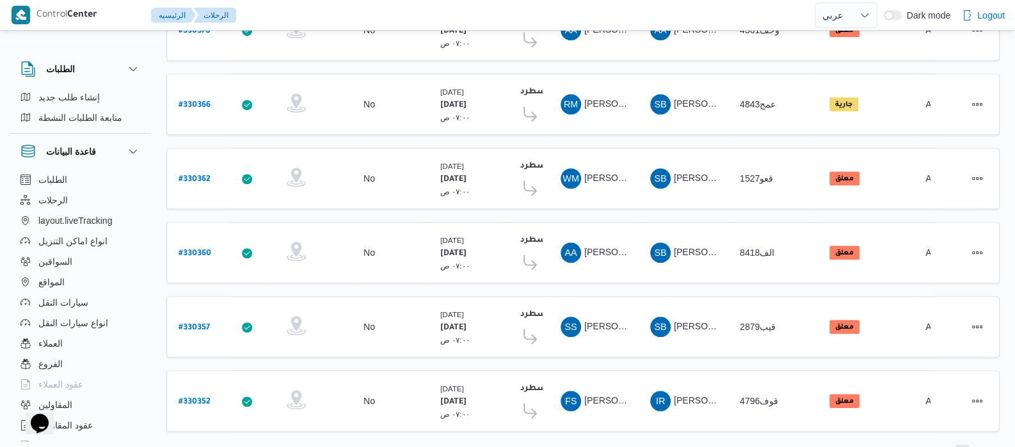
click at [964, 445] on span "4" at bounding box center [962, 452] width 15 height 15
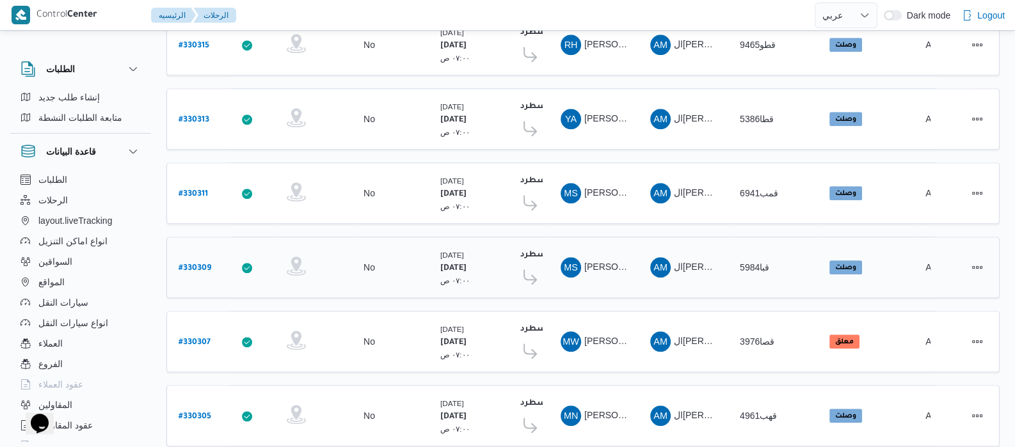
scroll to position [1242, 0]
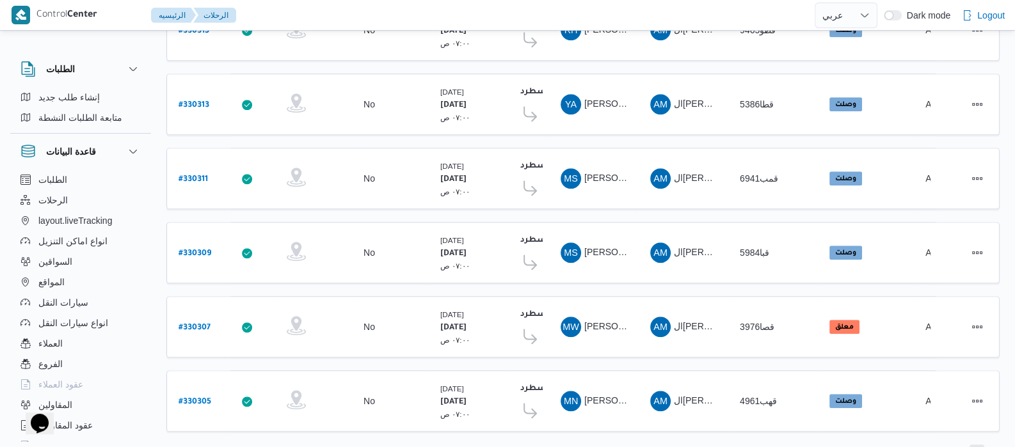
click at [982, 445] on span "5" at bounding box center [976, 452] width 15 height 15
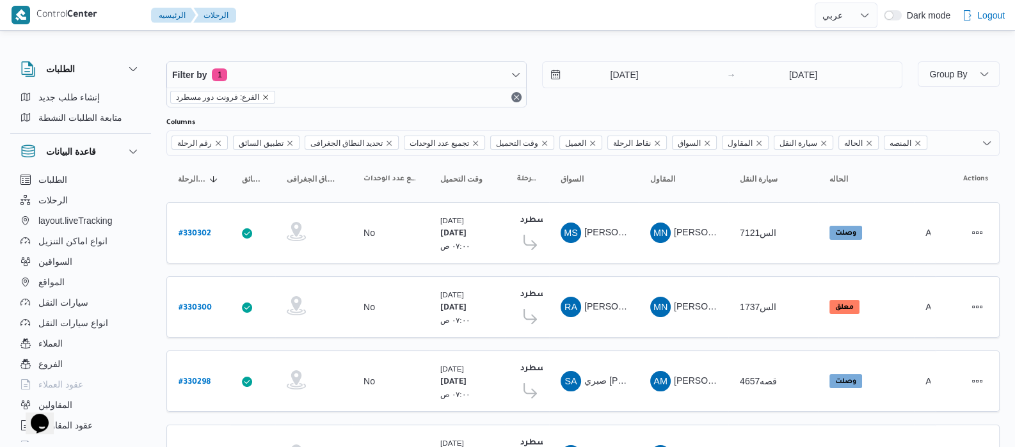
click at [262, 97] on icon "remove selected entity" at bounding box center [266, 97] width 8 height 8
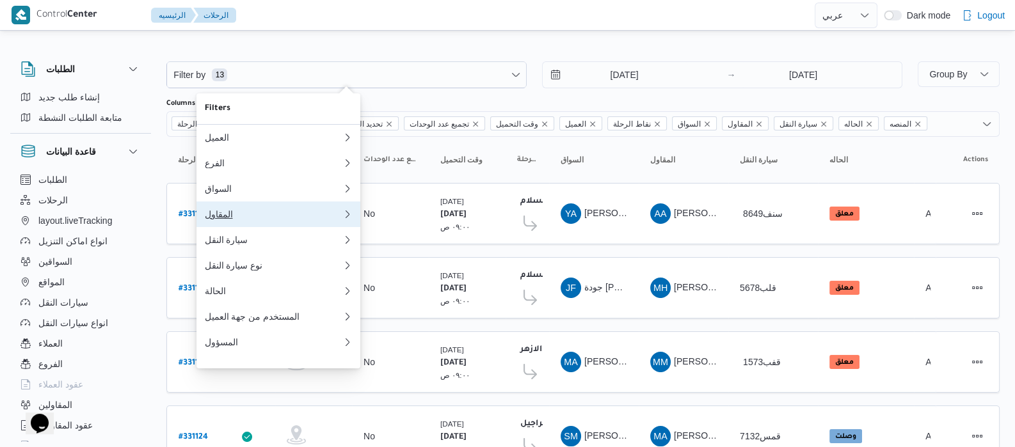
click at [237, 225] on button "المقاول 0" at bounding box center [278, 215] width 164 height 26
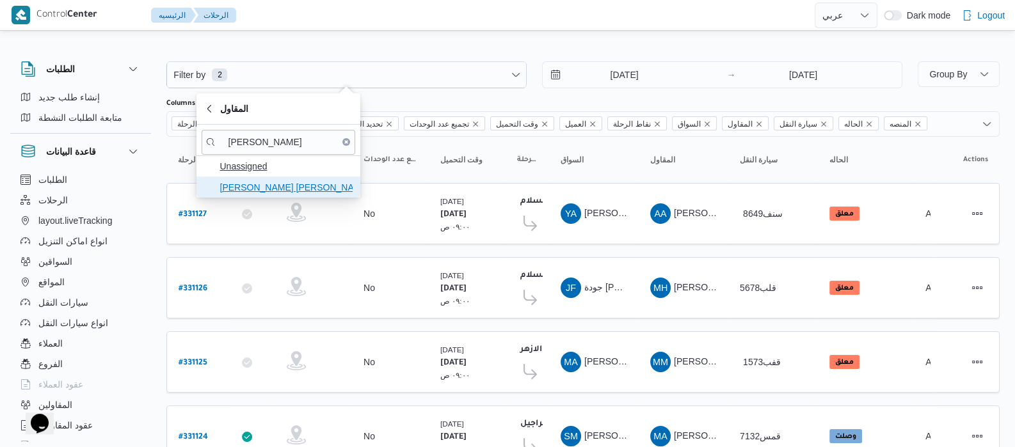
click at [303, 188] on span "[PERSON_NAME] [PERSON_NAME]" at bounding box center [285, 187] width 133 height 15
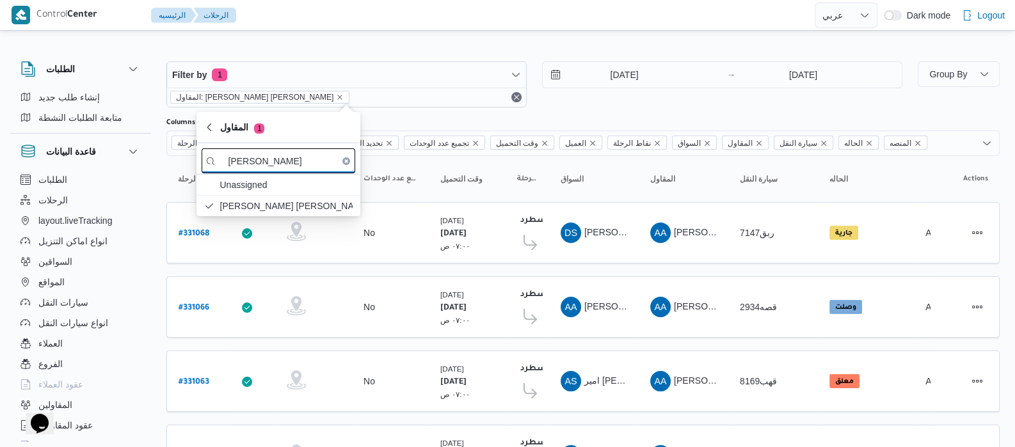
drag, startPoint x: 297, startPoint y: 161, endPoint x: 287, endPoint y: 152, distance: 14.0
click at [298, 159] on input "[PERSON_NAME]" at bounding box center [279, 160] width 154 height 25
type input "ع"
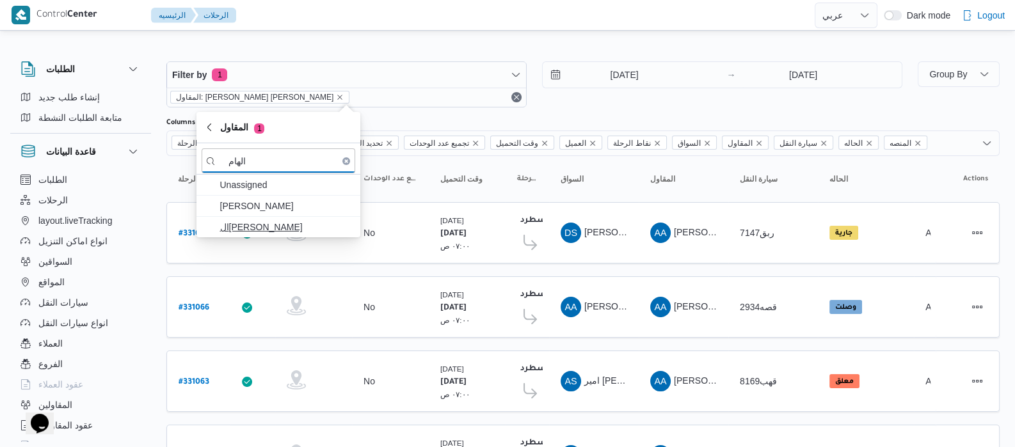
type input "الهام"
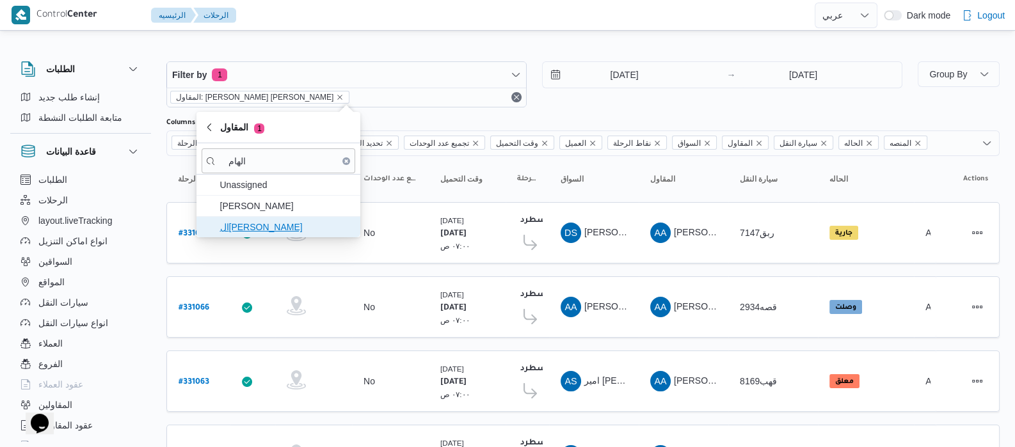
click at [253, 232] on span "ال[PERSON_NAME]" at bounding box center [285, 226] width 133 height 15
